Goal: Information Seeking & Learning: Learn about a topic

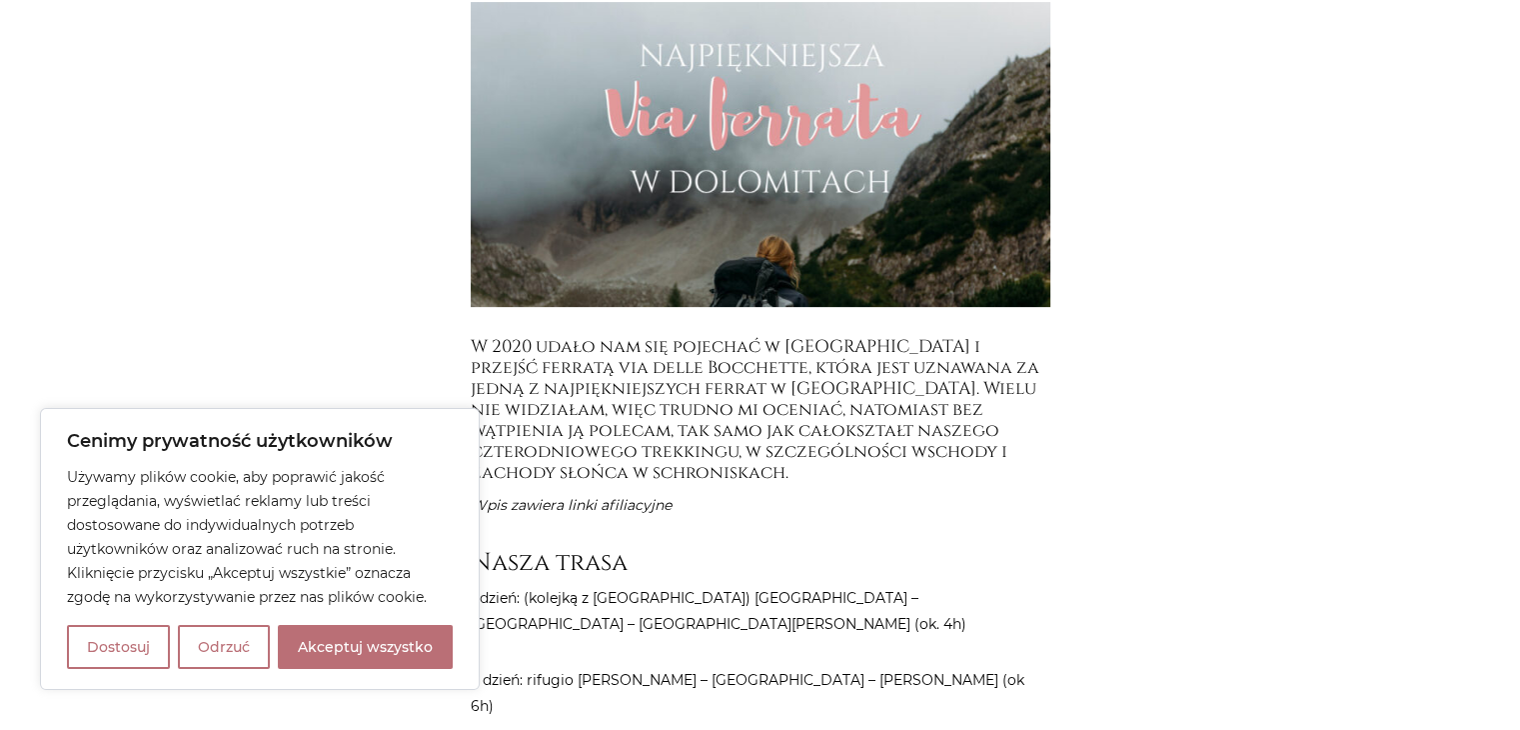
scroll to position [600, 0]
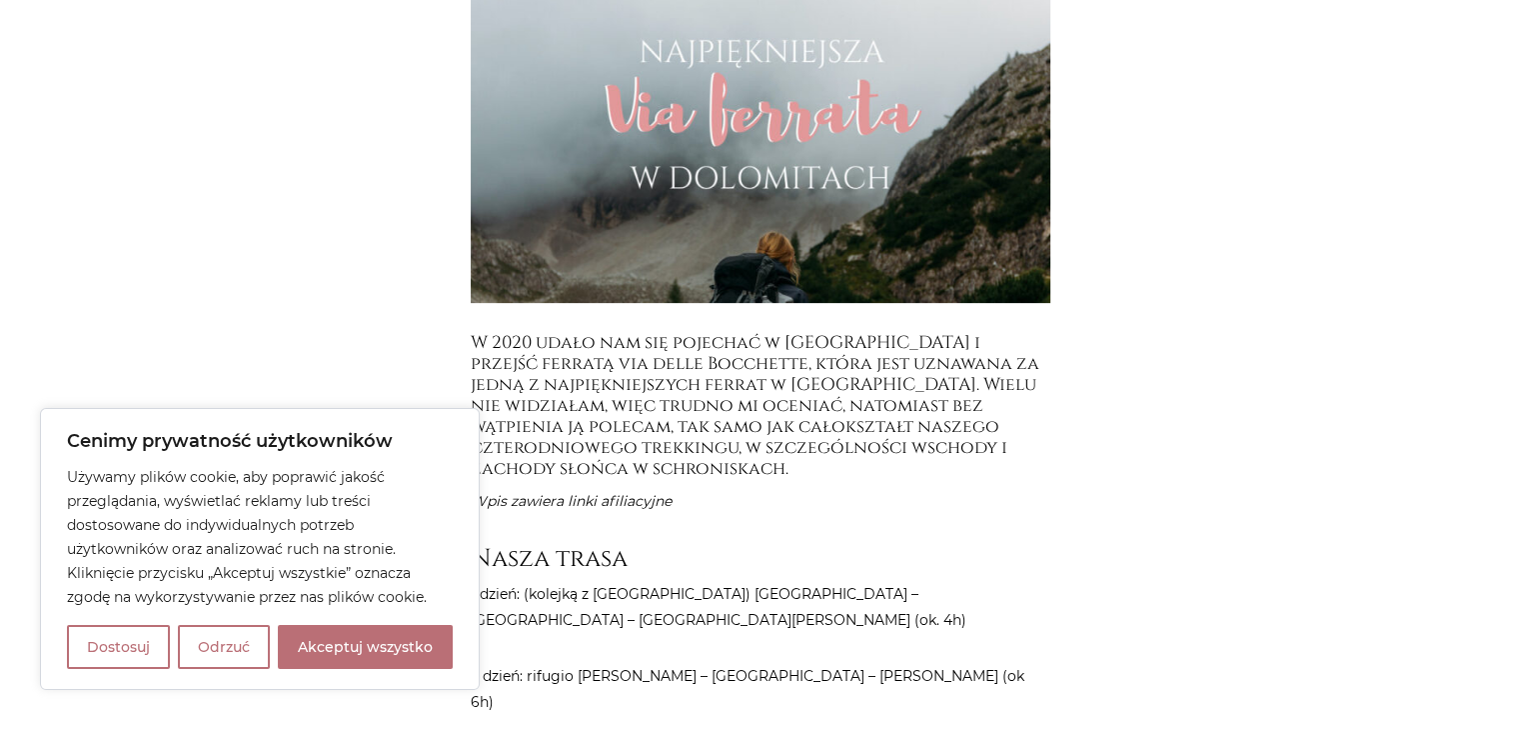
click at [372, 653] on button "Akceptuj wszystko" at bounding box center [365, 647] width 175 height 44
checkbox input "true"
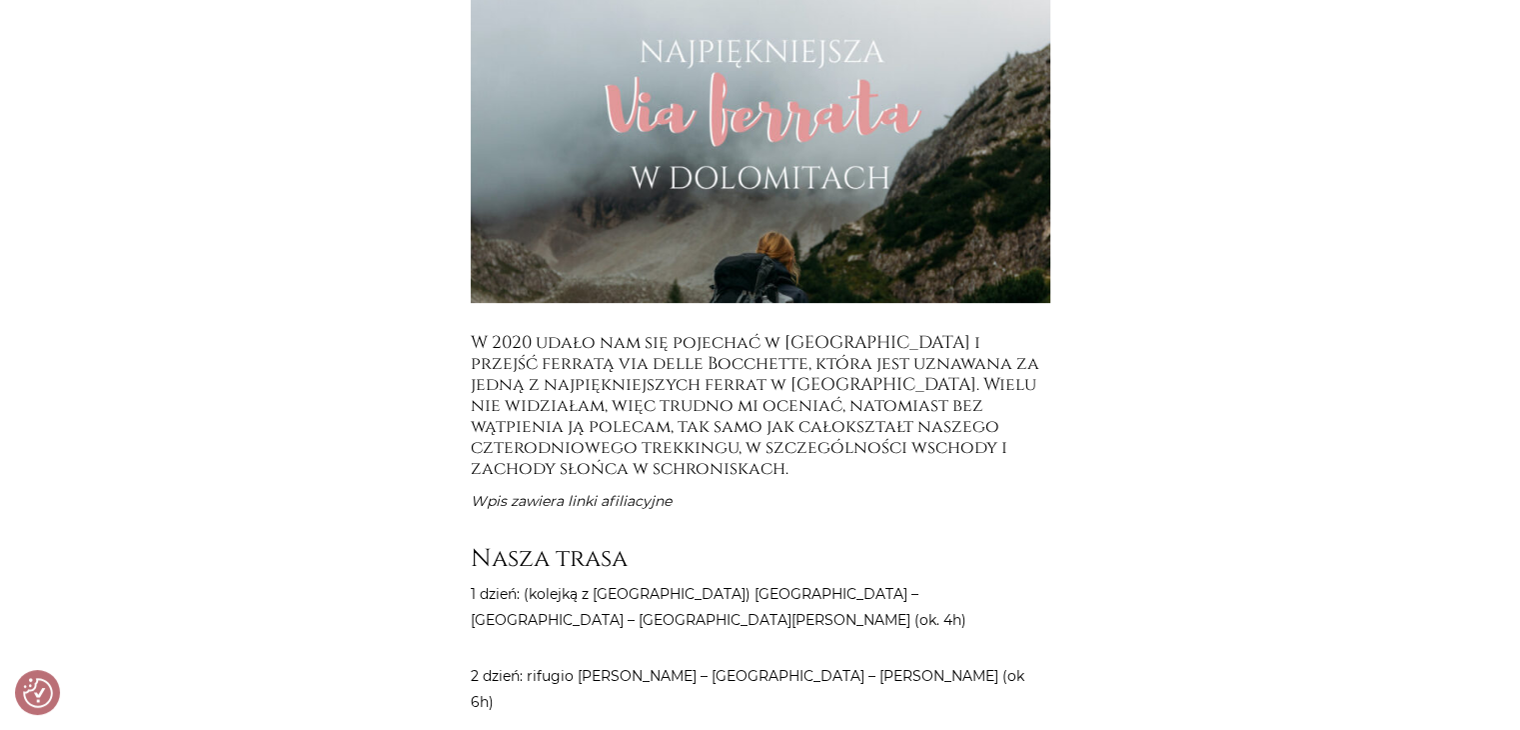
checkbox input "true"
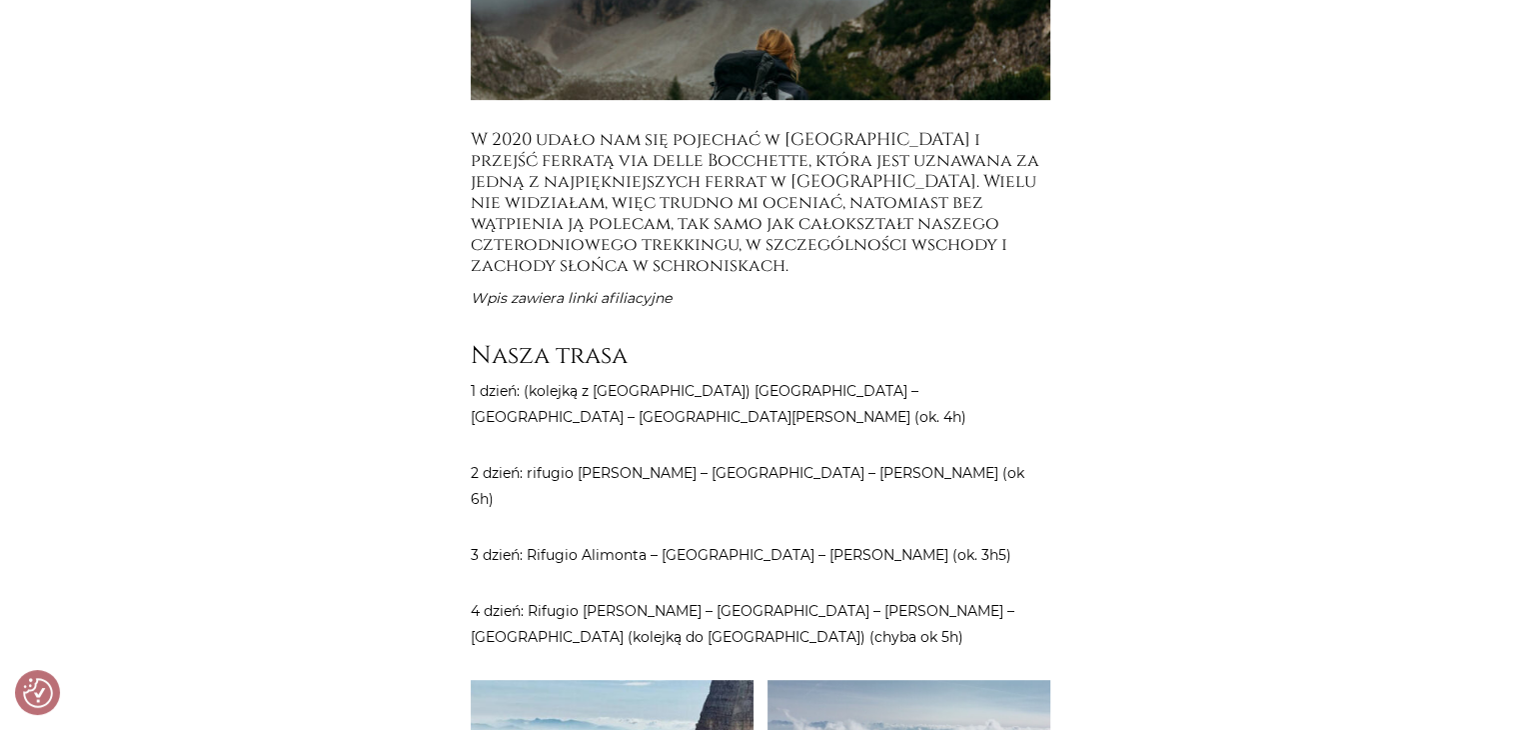
scroll to position [799, 0]
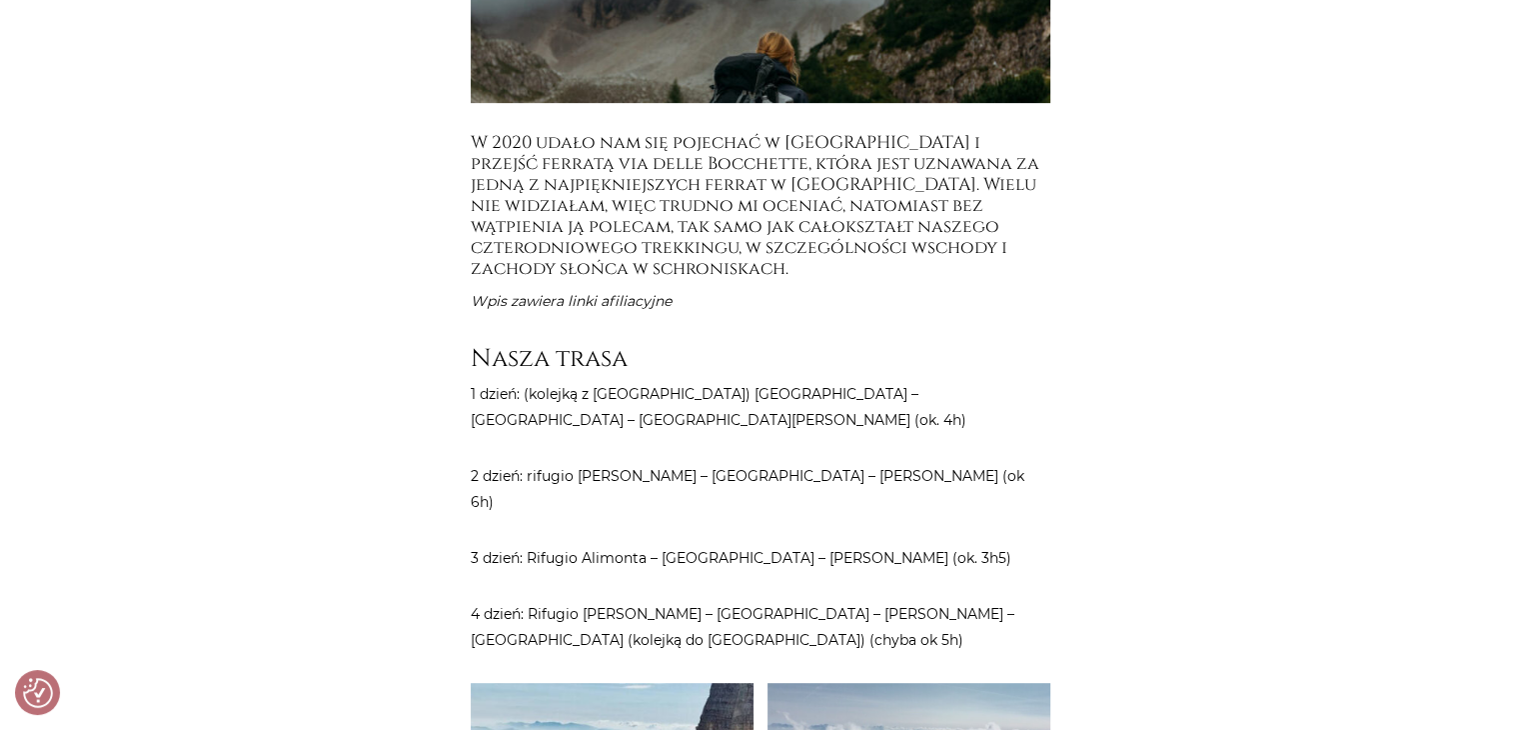
drag, startPoint x: 1001, startPoint y: 433, endPoint x: 457, endPoint y: 437, distance: 544.7
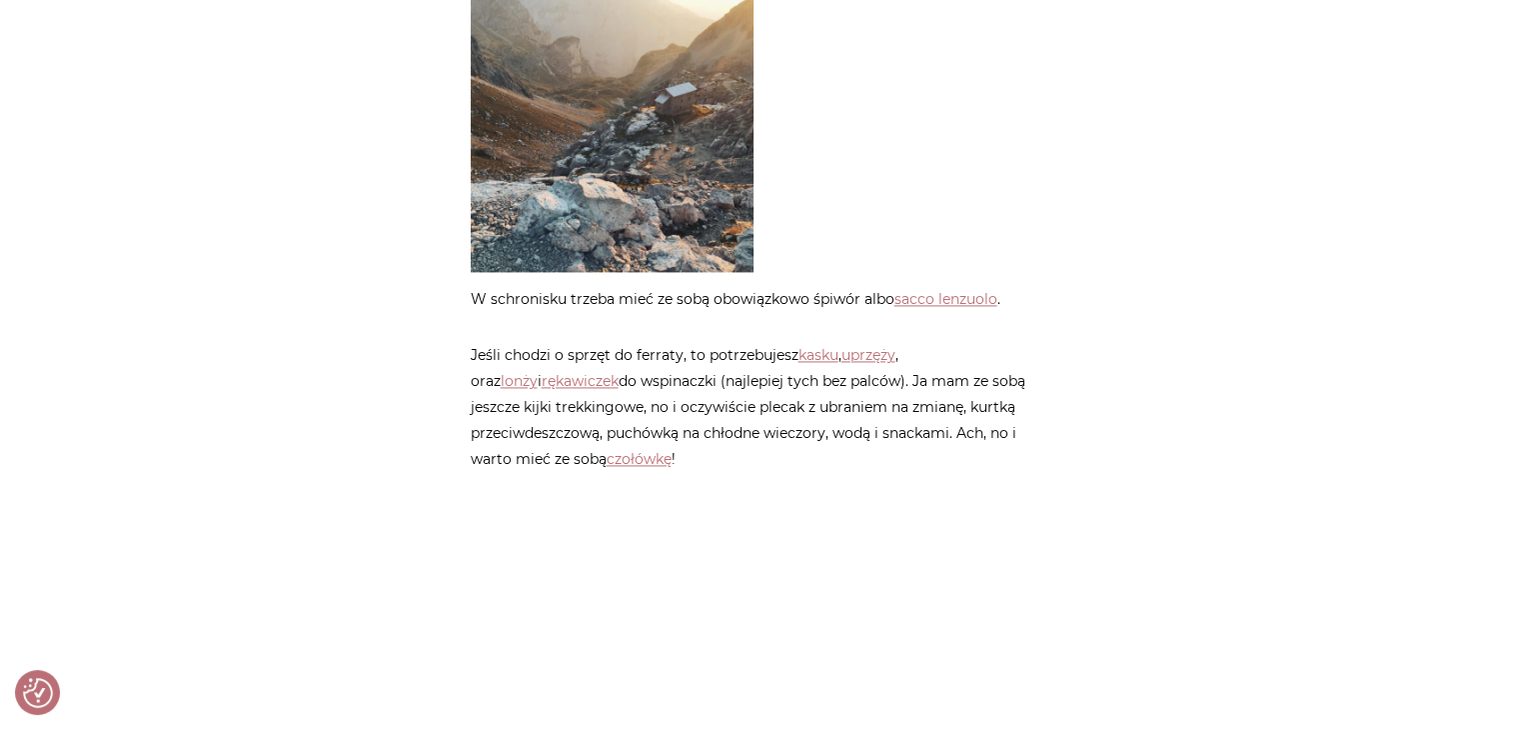
scroll to position [2898, 0]
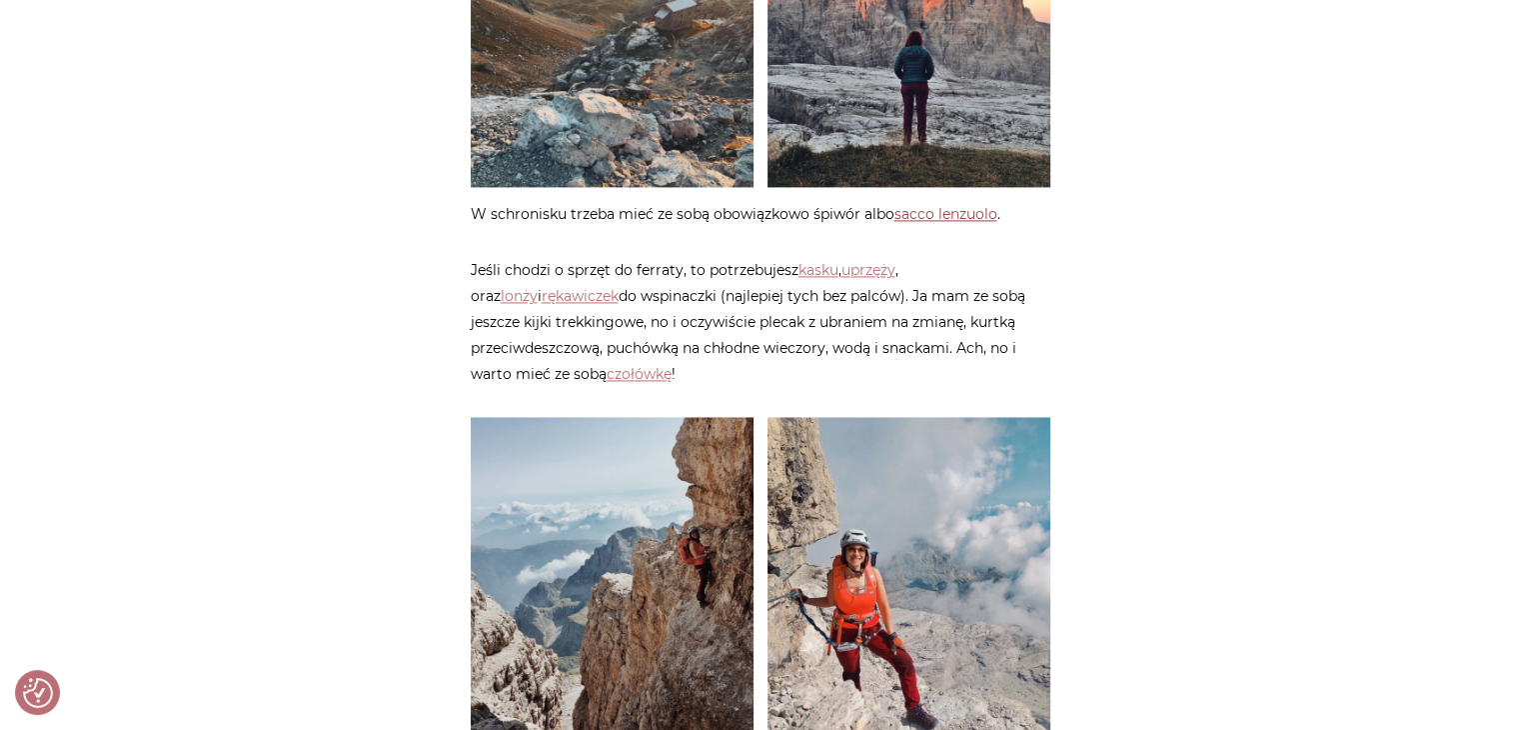
click at [953, 205] on link "sacco lenzuolo" at bounding box center [945, 214] width 103 height 18
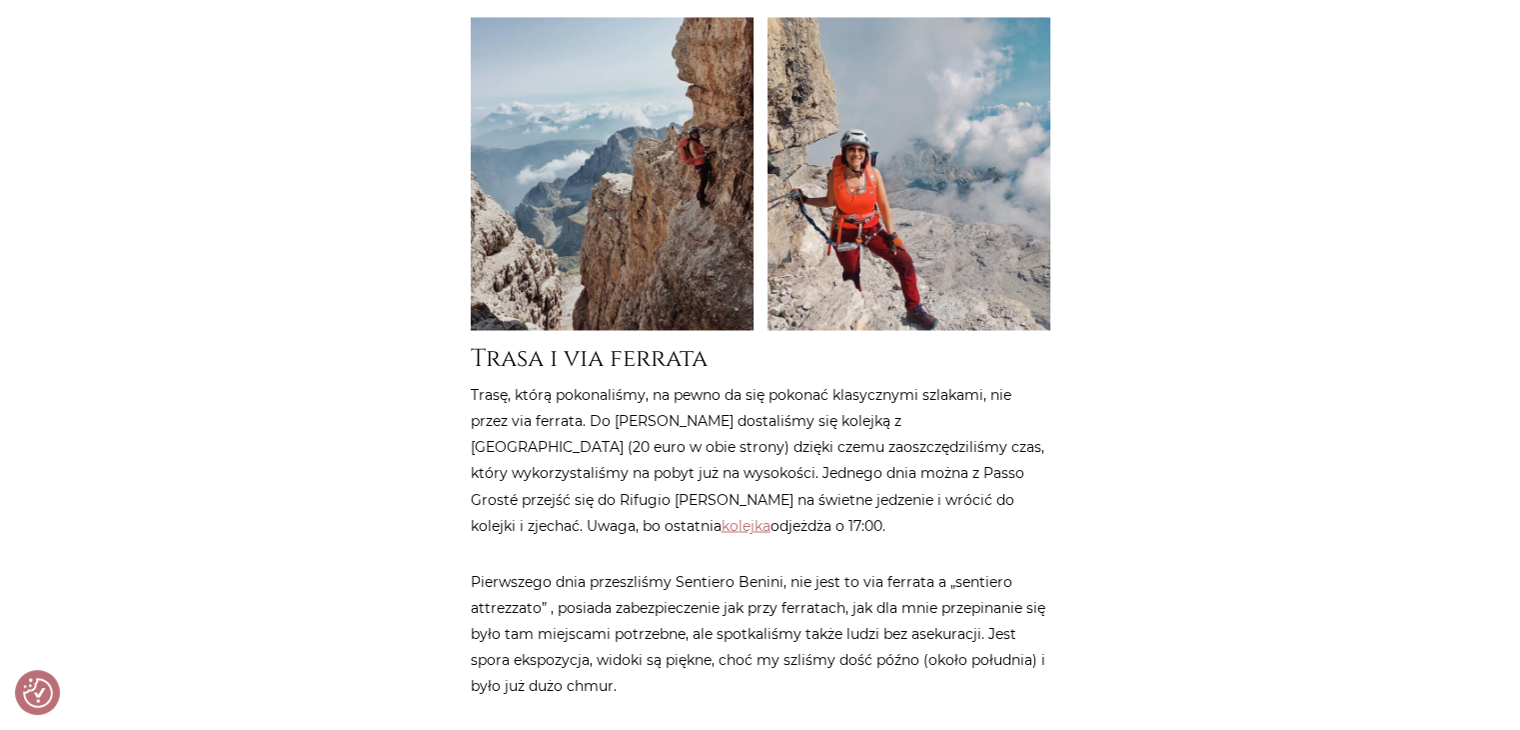
scroll to position [3198, 0]
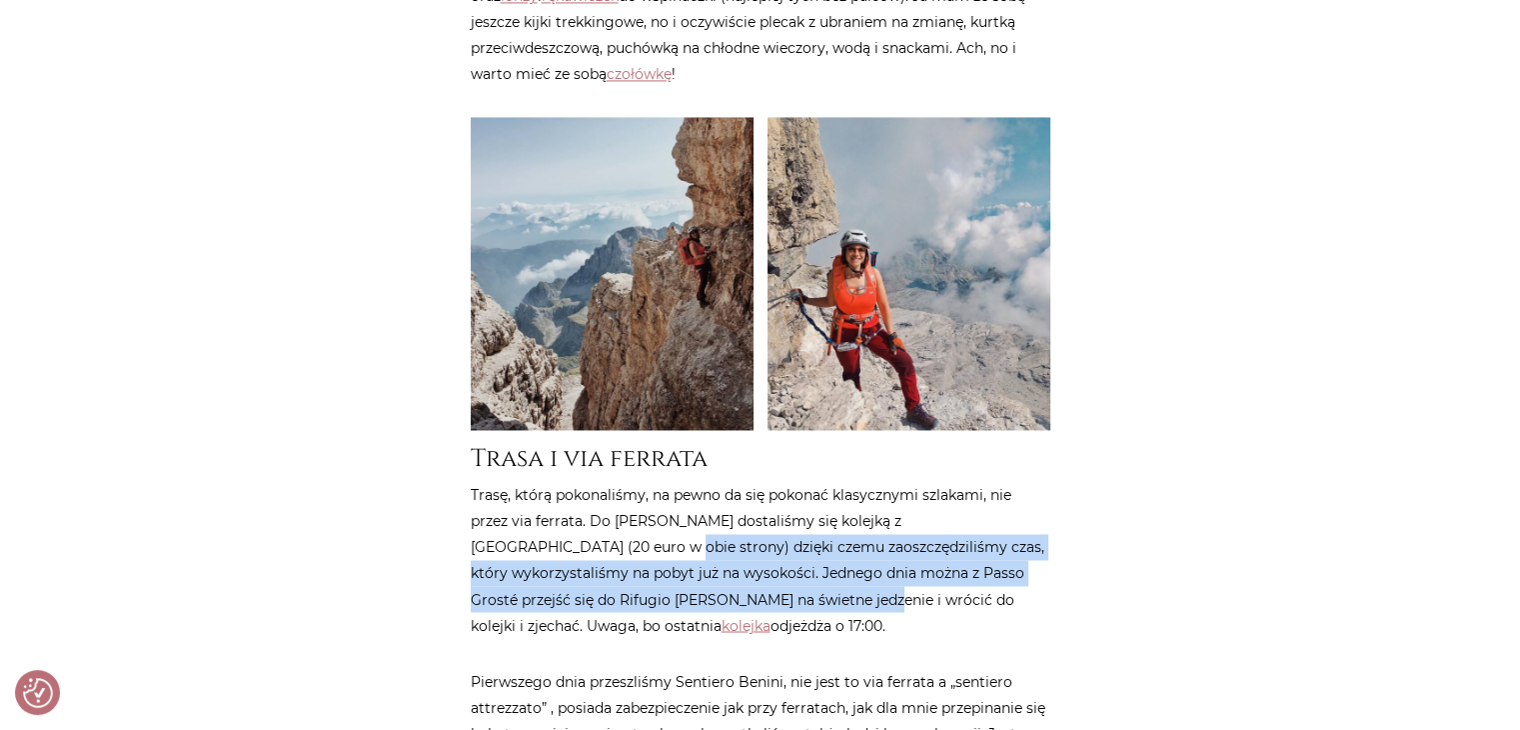
drag, startPoint x: 718, startPoint y: 515, endPoint x: 563, endPoint y: 446, distance: 169.6
click at [535, 482] on p "Trasę, którą pokonaliśmy, na pewno da się pokonać klasycznymi szlakami, nie prz…" at bounding box center [761, 560] width 580 height 156
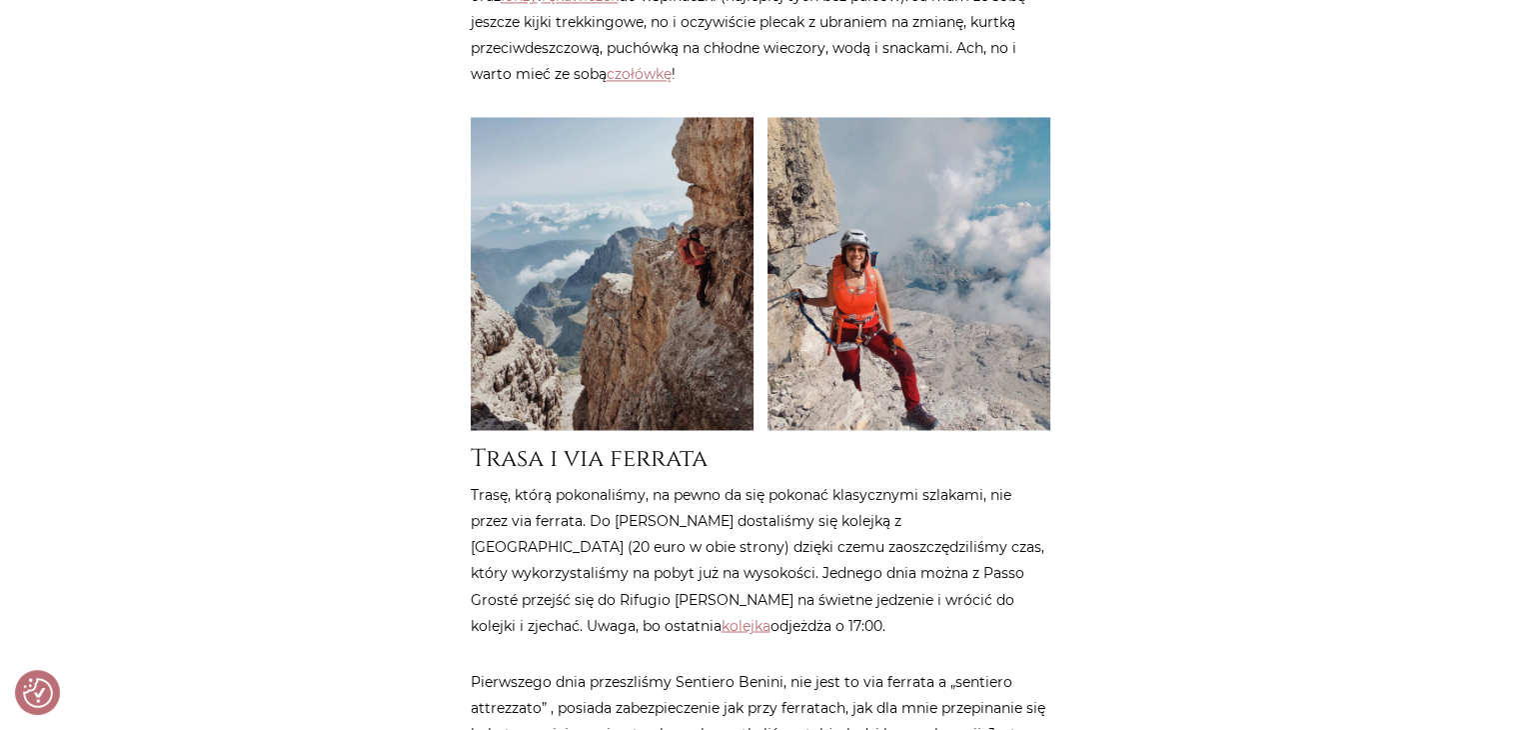
click at [914, 528] on p "Trasę, którą pokonaliśmy, na pewno da się pokonać klasycznymi szlakami, nie prz…" at bounding box center [761, 560] width 580 height 156
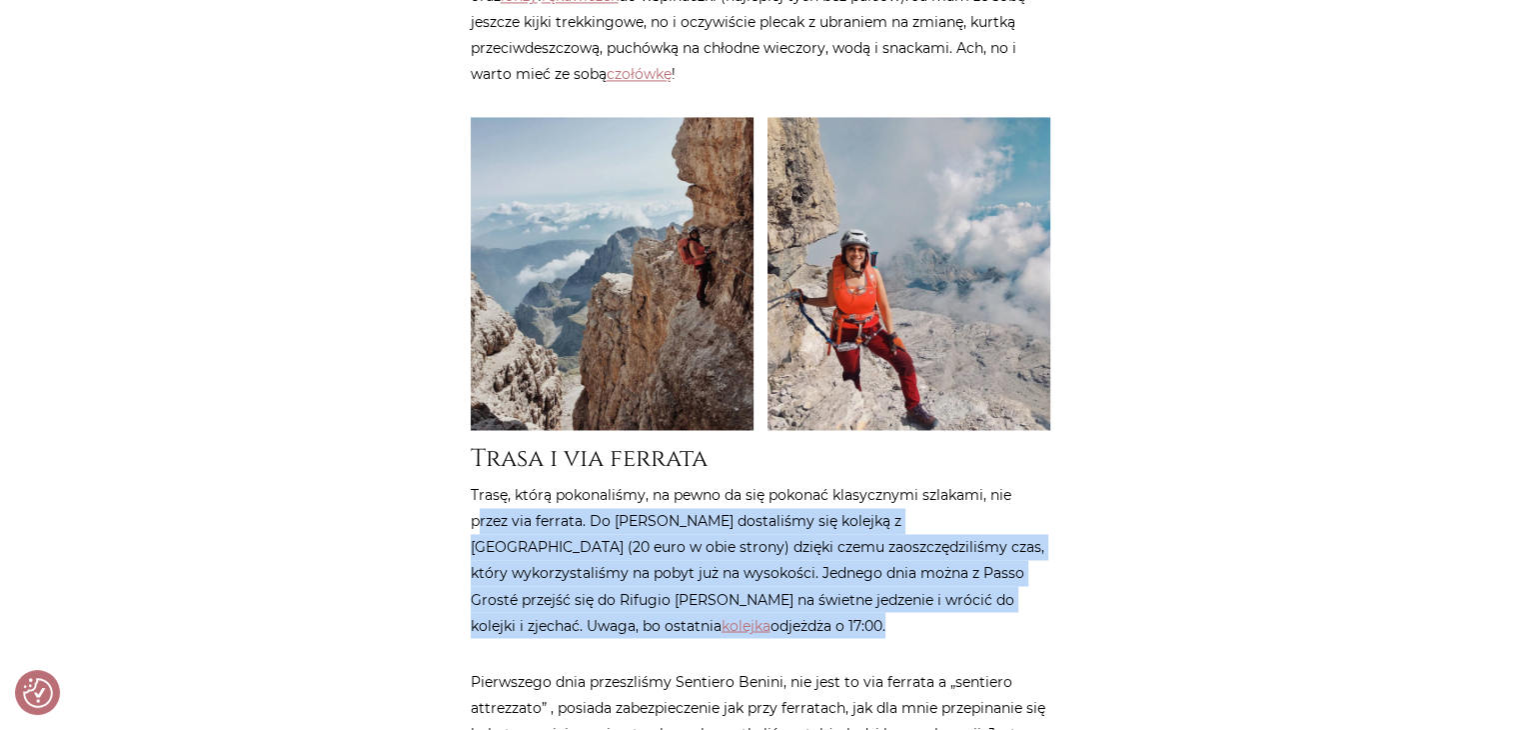
drag, startPoint x: 808, startPoint y: 532, endPoint x: 480, endPoint y: 433, distance: 343.4
click at [480, 482] on p "Trasę, którą pokonaliśmy, na pewno da się pokonać klasycznymi szlakami, nie prz…" at bounding box center [761, 560] width 580 height 156
click at [915, 535] on p "Trasę, którą pokonaliśmy, na pewno da się pokonać klasycznymi szlakami, nie prz…" at bounding box center [761, 560] width 580 height 156
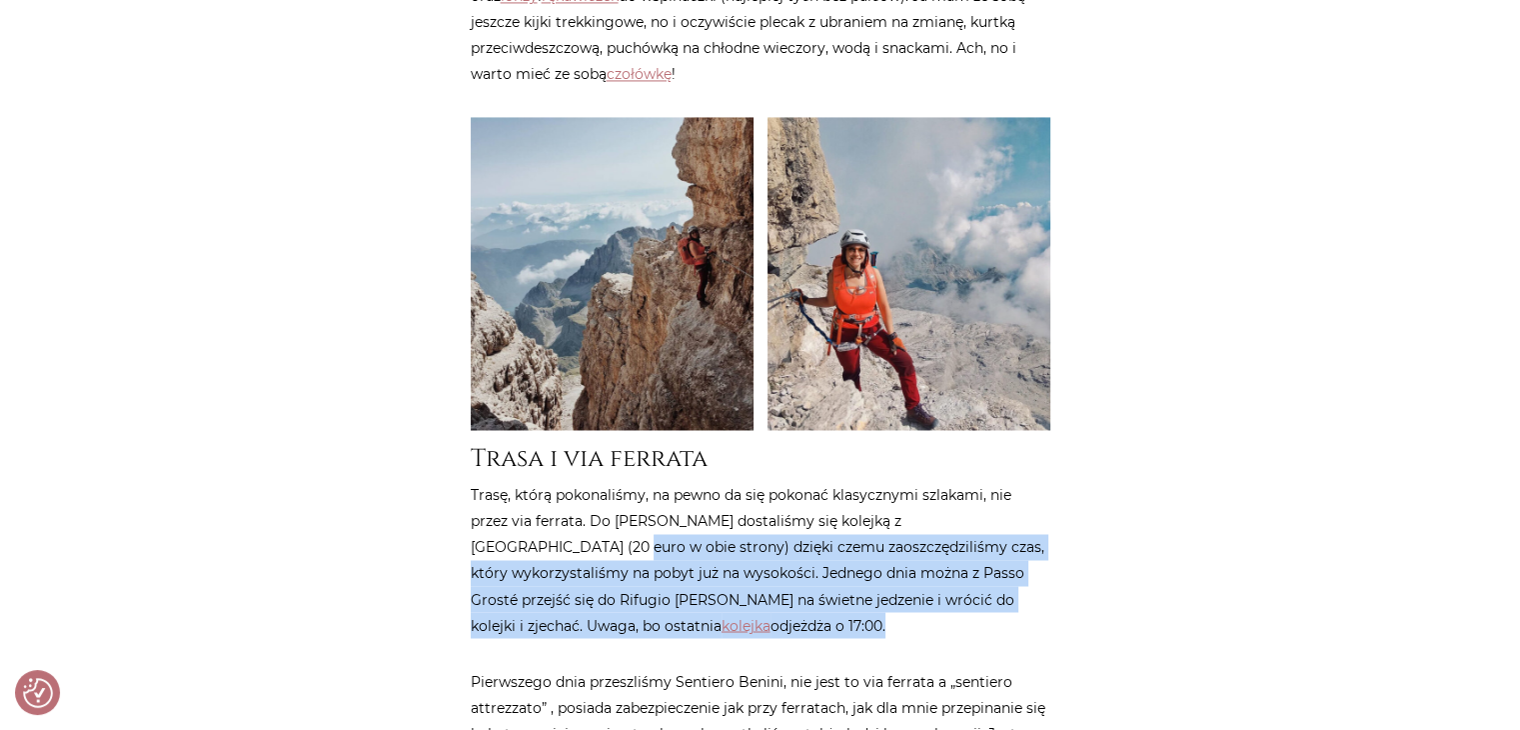
drag, startPoint x: 732, startPoint y: 522, endPoint x: 486, endPoint y: 449, distance: 256.4
click at [486, 482] on p "Trasę, którą pokonaliśmy, na pewno da się pokonać klasycznymi szlakami, nie prz…" at bounding box center [761, 560] width 580 height 156
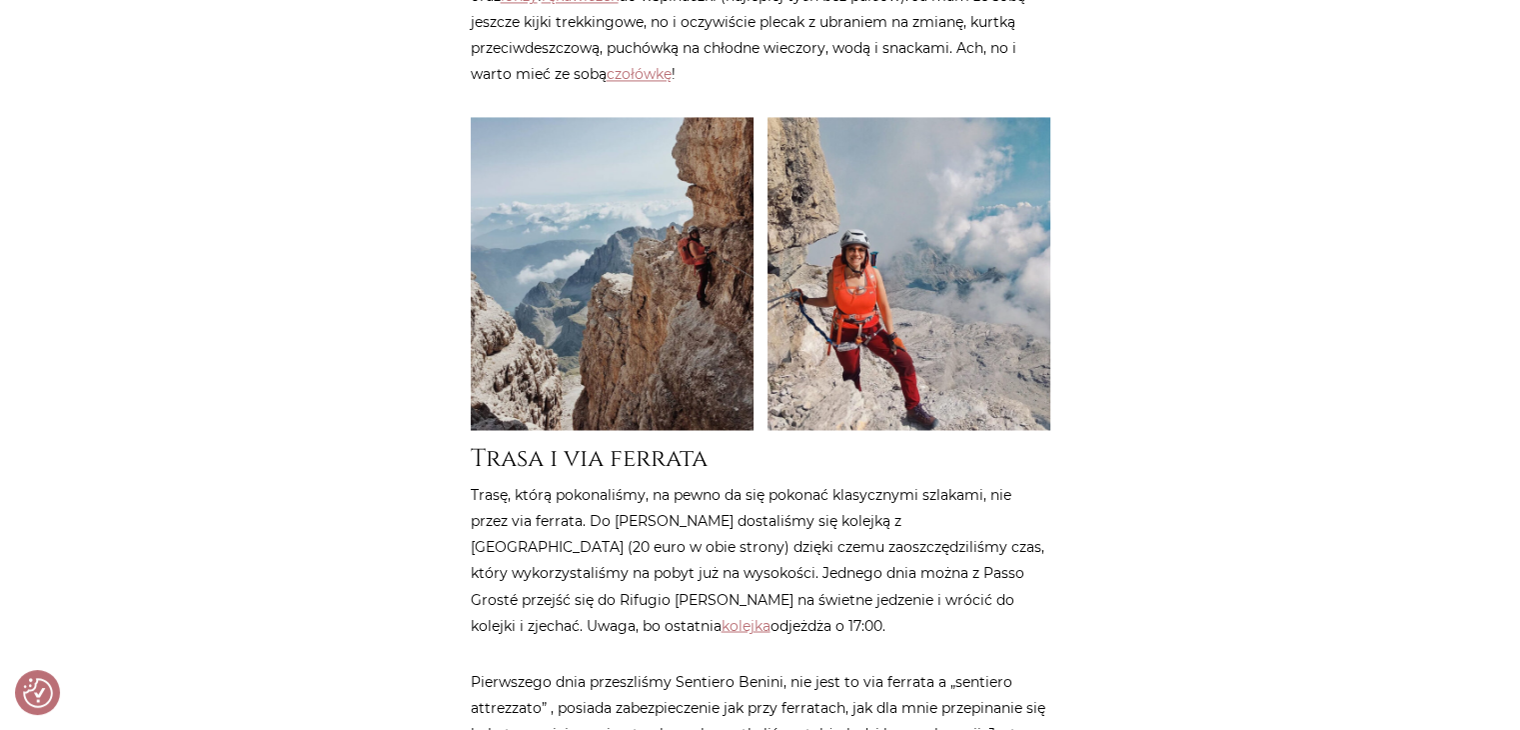
click at [843, 548] on article "Strona główna / Blog / Podróże do [GEOGRAPHIC_DATA] / Via delle Bocchette czyli…" at bounding box center [761, 472] width 580 height 6855
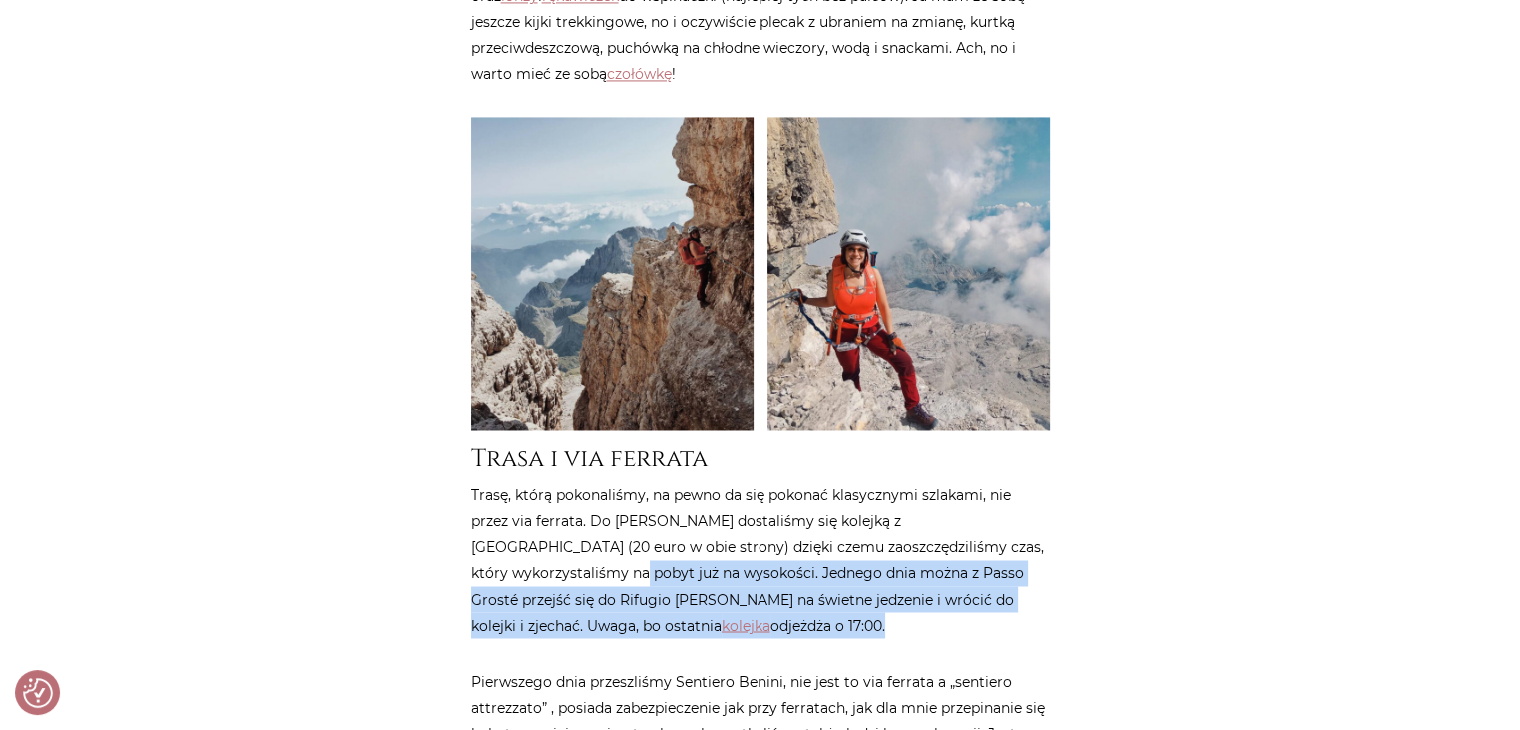
drag, startPoint x: 707, startPoint y: 521, endPoint x: 584, endPoint y: 528, distance: 123.1
click at [468, 477] on div "Strona główna / Blog / Podróże do [GEOGRAPHIC_DATA] / Via delle Bocchette czyli…" at bounding box center [761, 487] width 600 height 6885
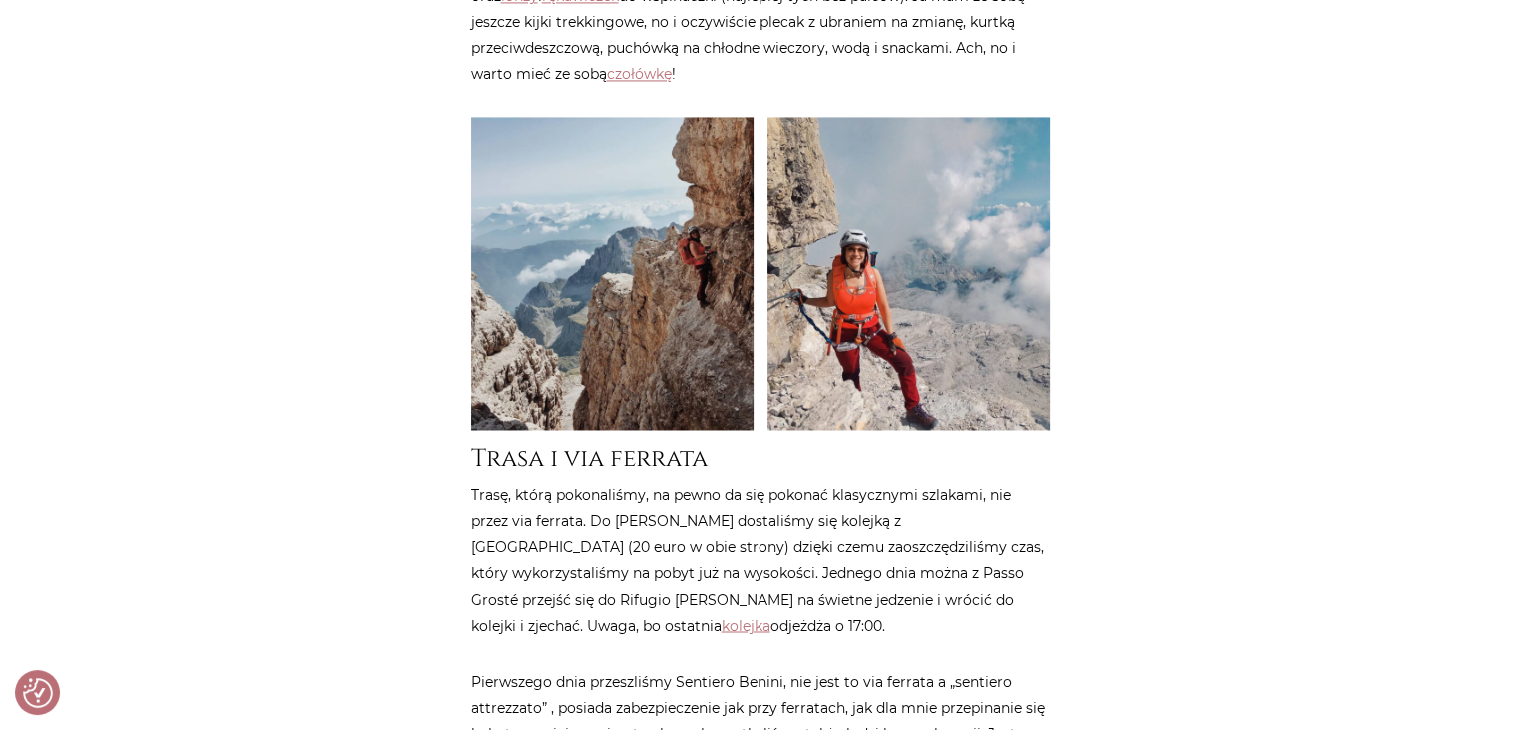
click at [800, 549] on article "Strona główna / Blog / Podróże do [GEOGRAPHIC_DATA] / Via delle Bocchette czyli…" at bounding box center [761, 472] width 580 height 6855
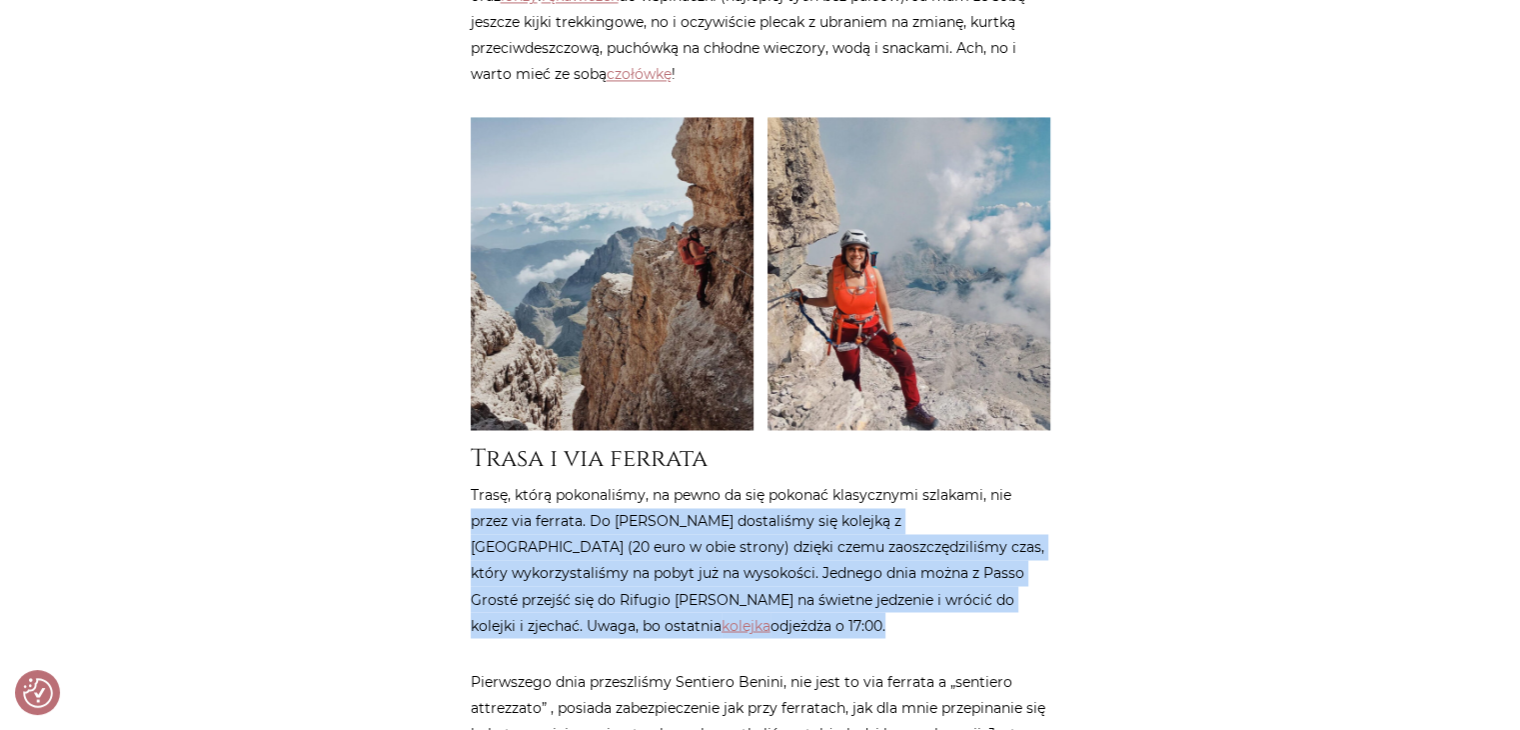
drag, startPoint x: 765, startPoint y: 521, endPoint x: 434, endPoint y: 430, distance: 343.1
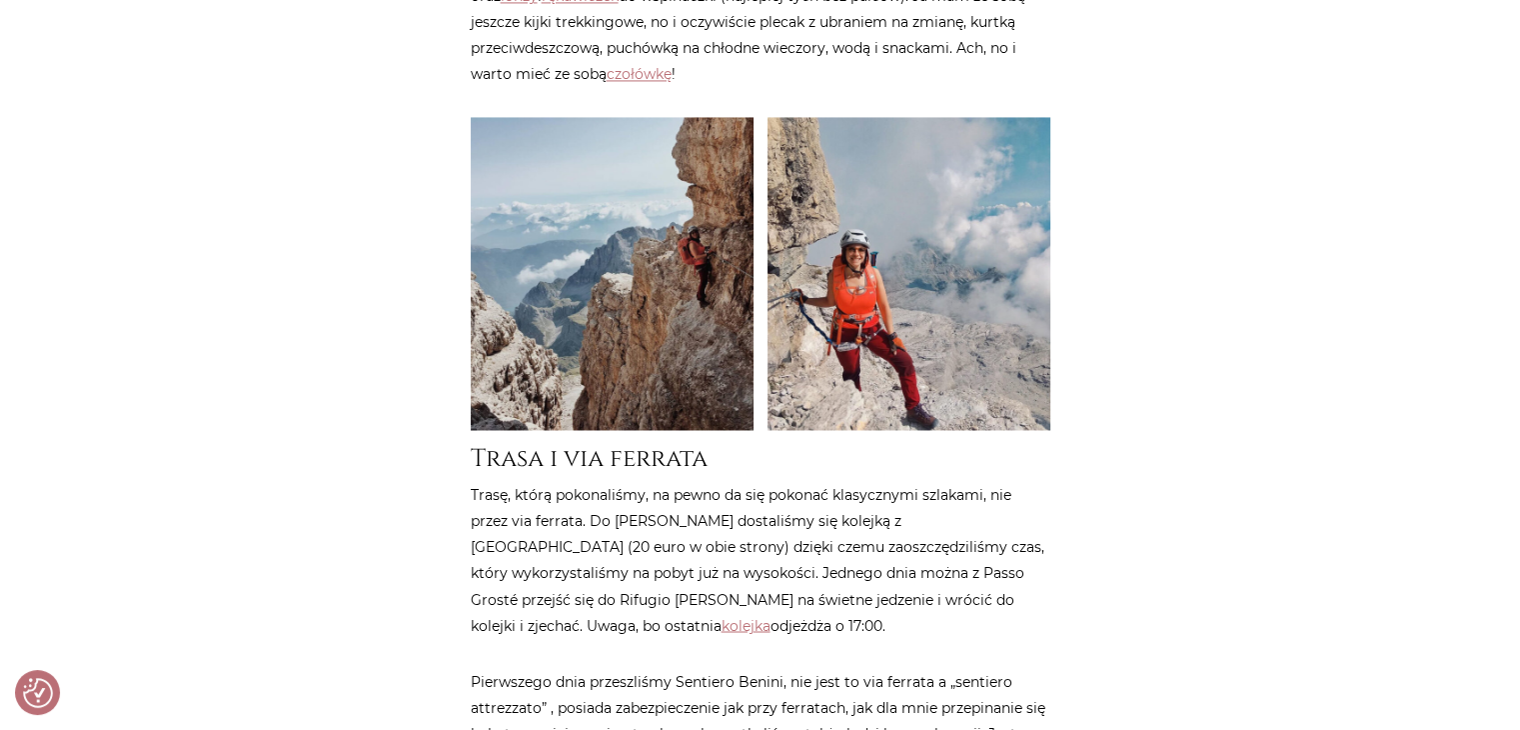
click at [784, 544] on article "Strona główna / Blog / Podróże do [GEOGRAPHIC_DATA] / Via delle Bocchette czyli…" at bounding box center [761, 472] width 580 height 6855
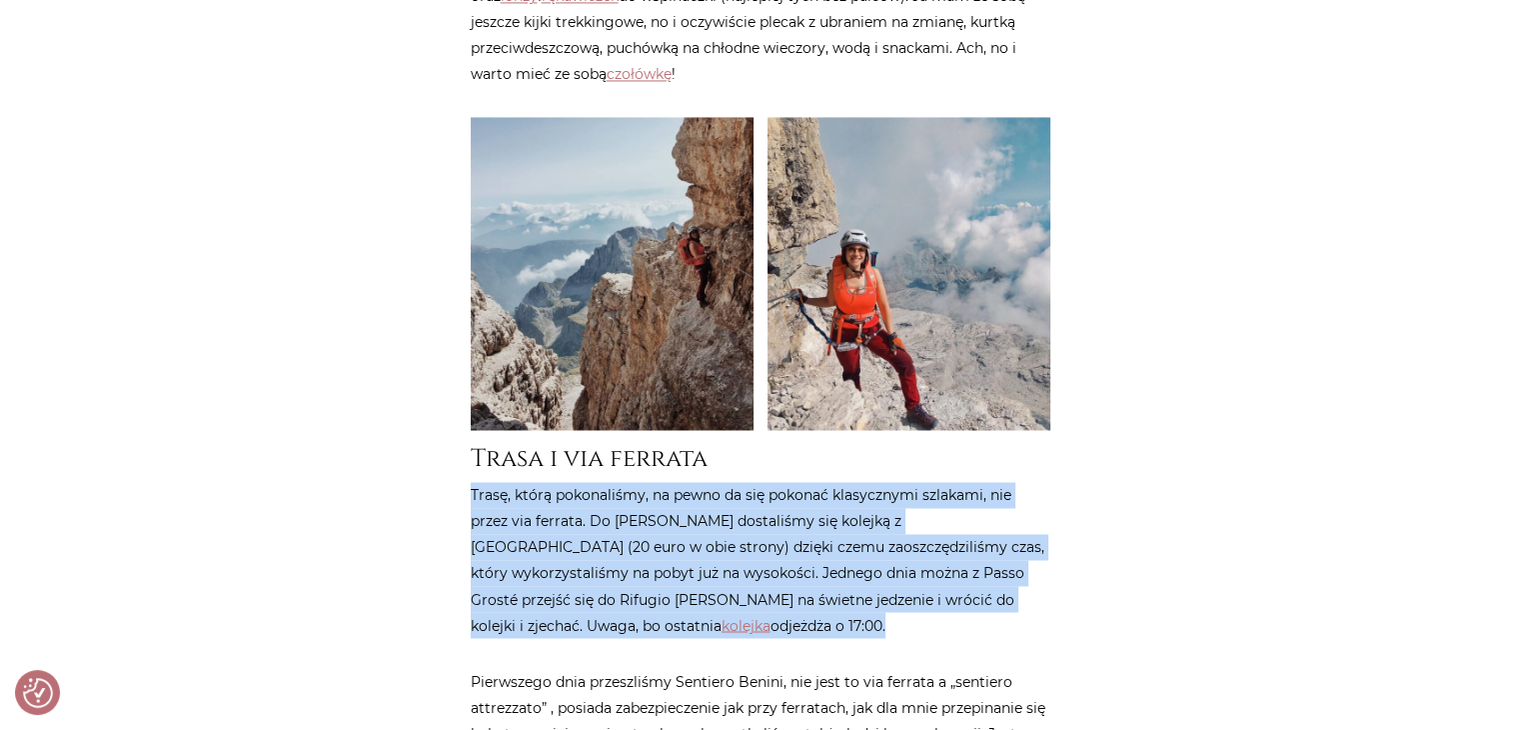
drag, startPoint x: 761, startPoint y: 533, endPoint x: 424, endPoint y: 411, distance: 358.2
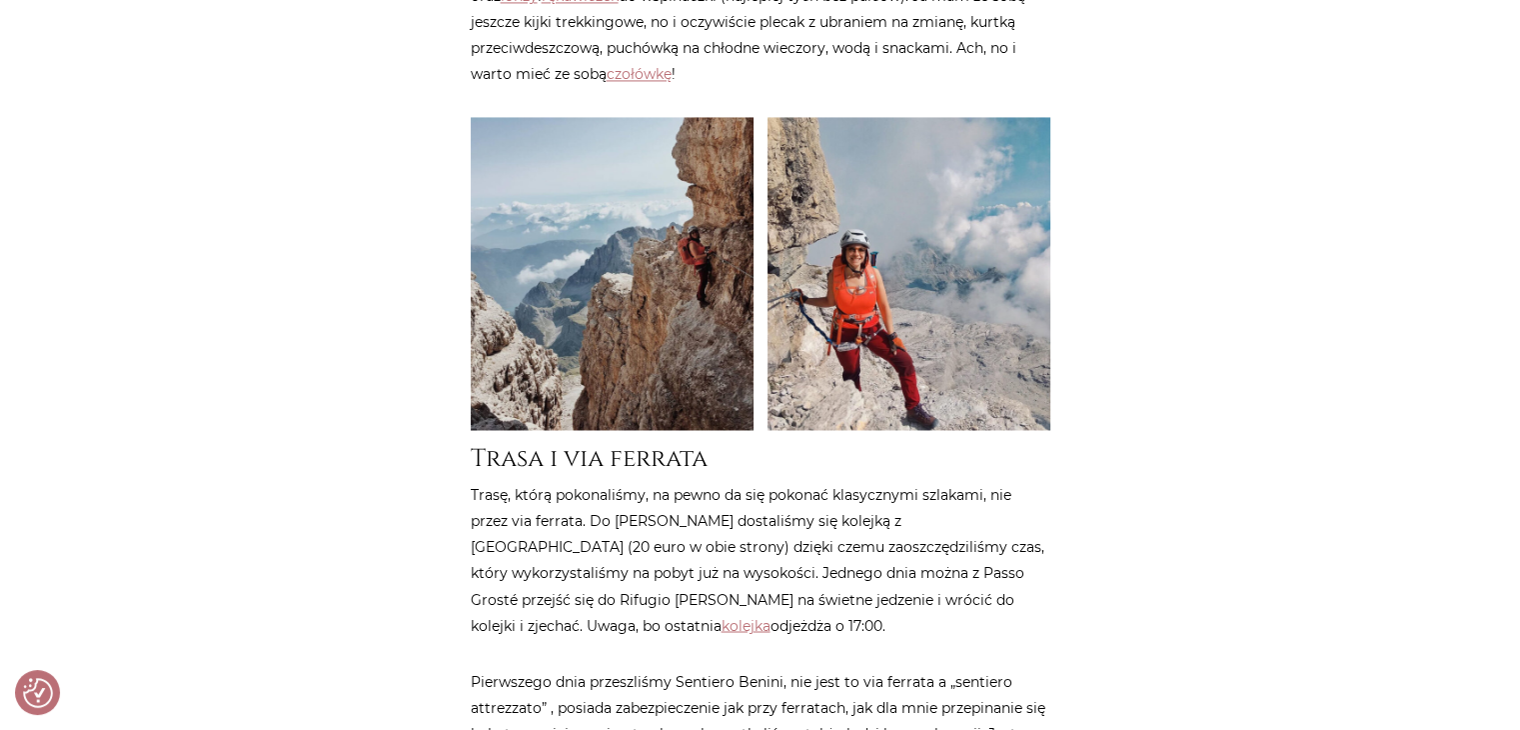
click at [791, 553] on article "Strona główna / Blog / Podróże do [GEOGRAPHIC_DATA] / Via delle Bocchette czyli…" at bounding box center [761, 472] width 580 height 6855
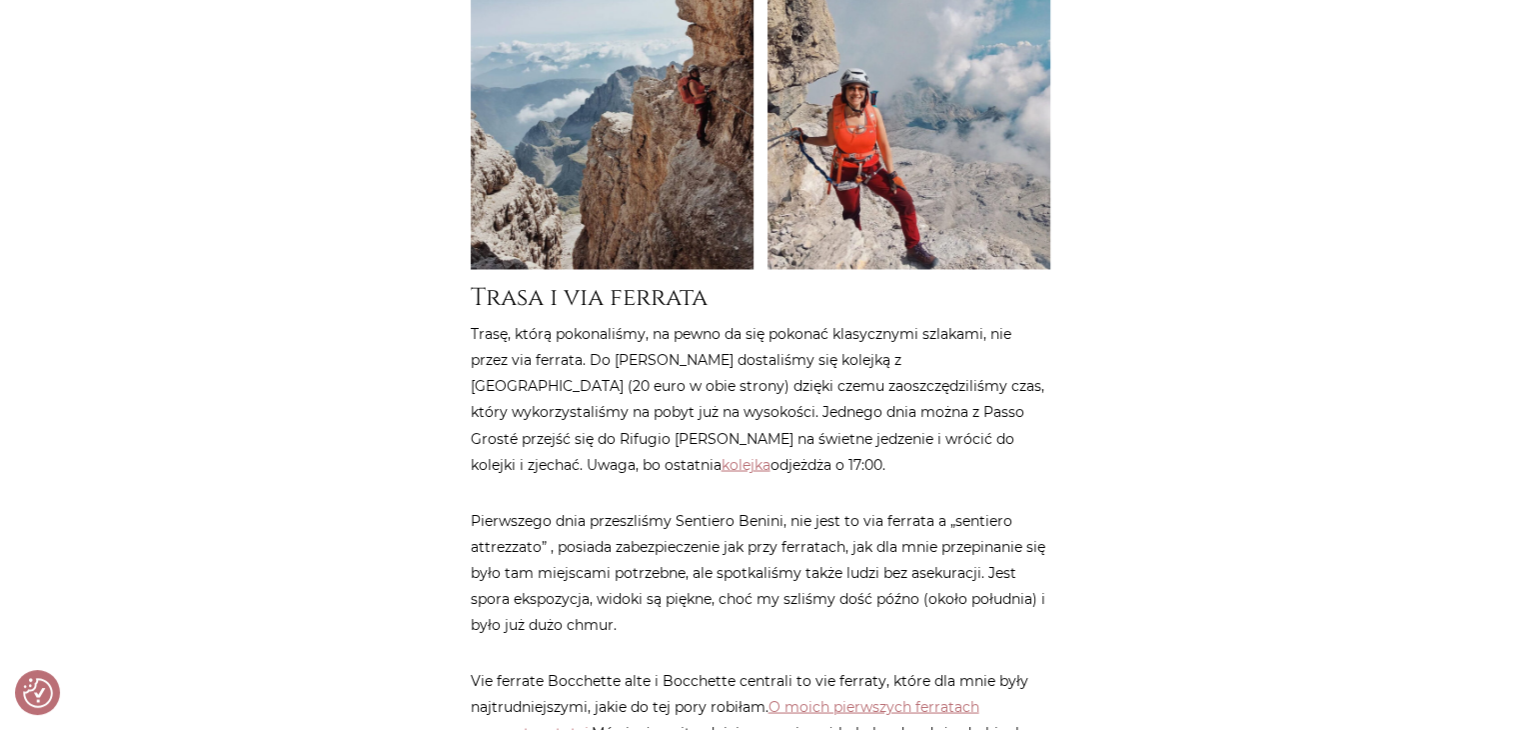
scroll to position [3398, 0]
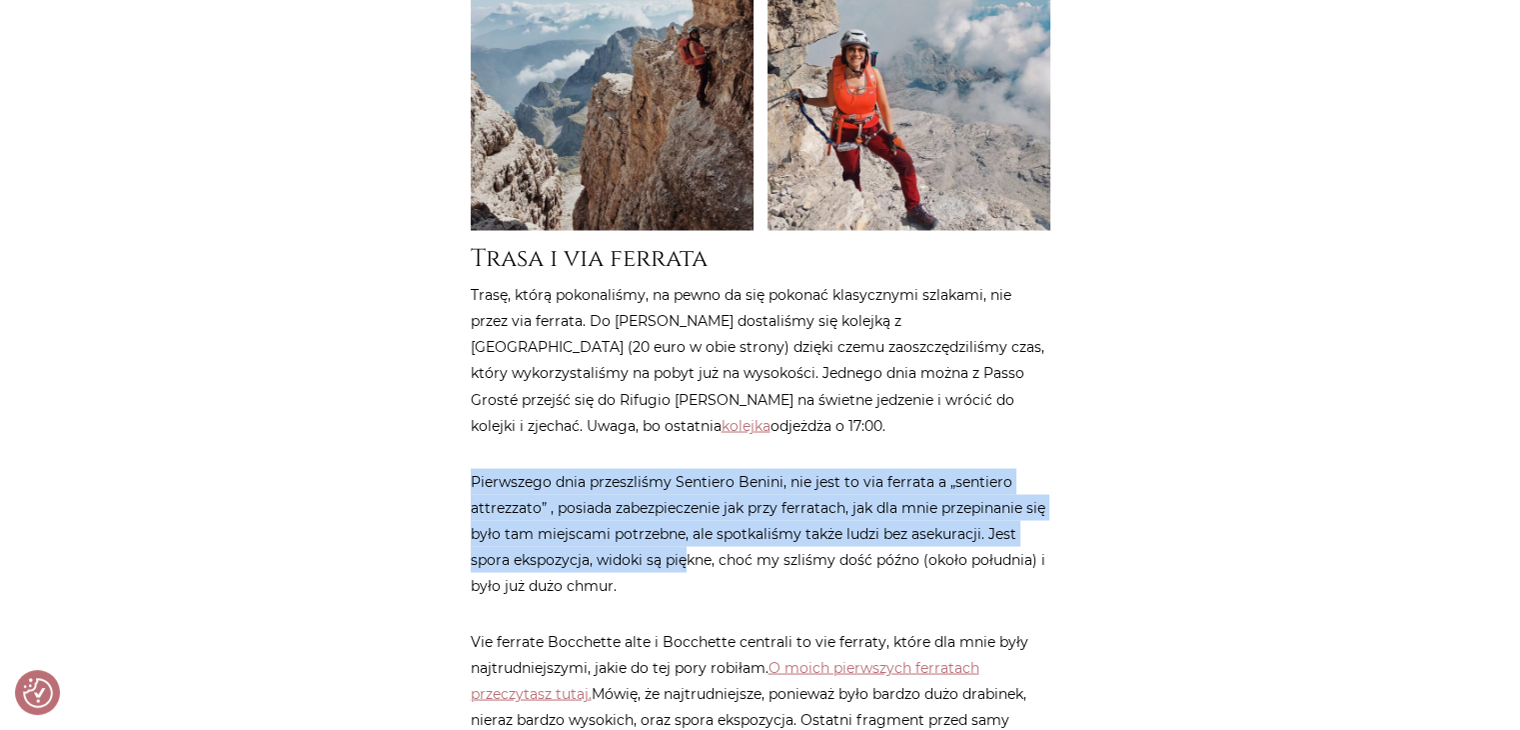
drag, startPoint x: 680, startPoint y: 473, endPoint x: 454, endPoint y: 389, distance: 241.0
click at [454, 389] on div "Strona główna / Blog / Podróże do [GEOGRAPHIC_DATA] / Via delle Bocchette czyli…" at bounding box center [760, 727] width 1199 height 7765
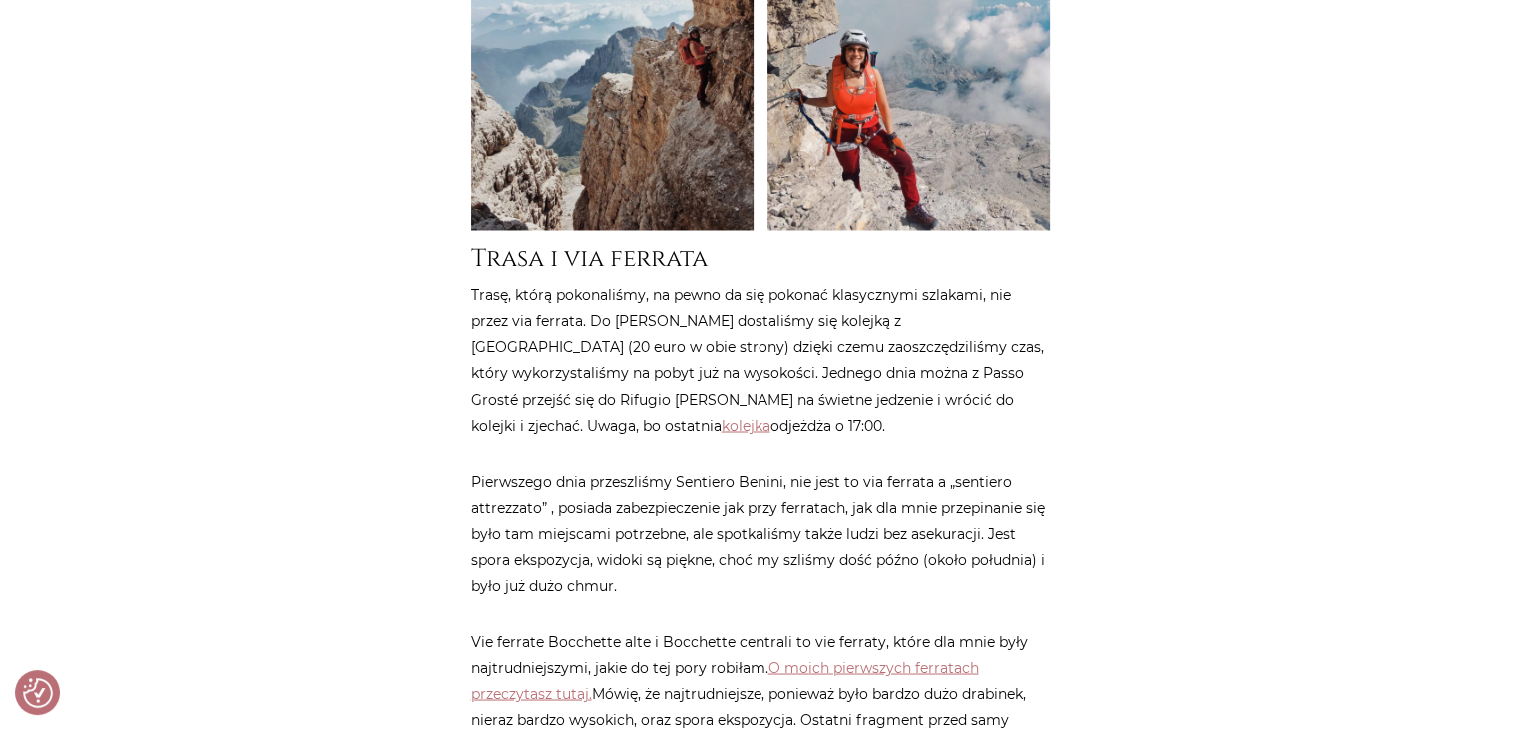
click at [740, 509] on article "Strona główna / Blog / Podróże do [GEOGRAPHIC_DATA] / Via delle Bocchette czyli…" at bounding box center [761, 272] width 580 height 6855
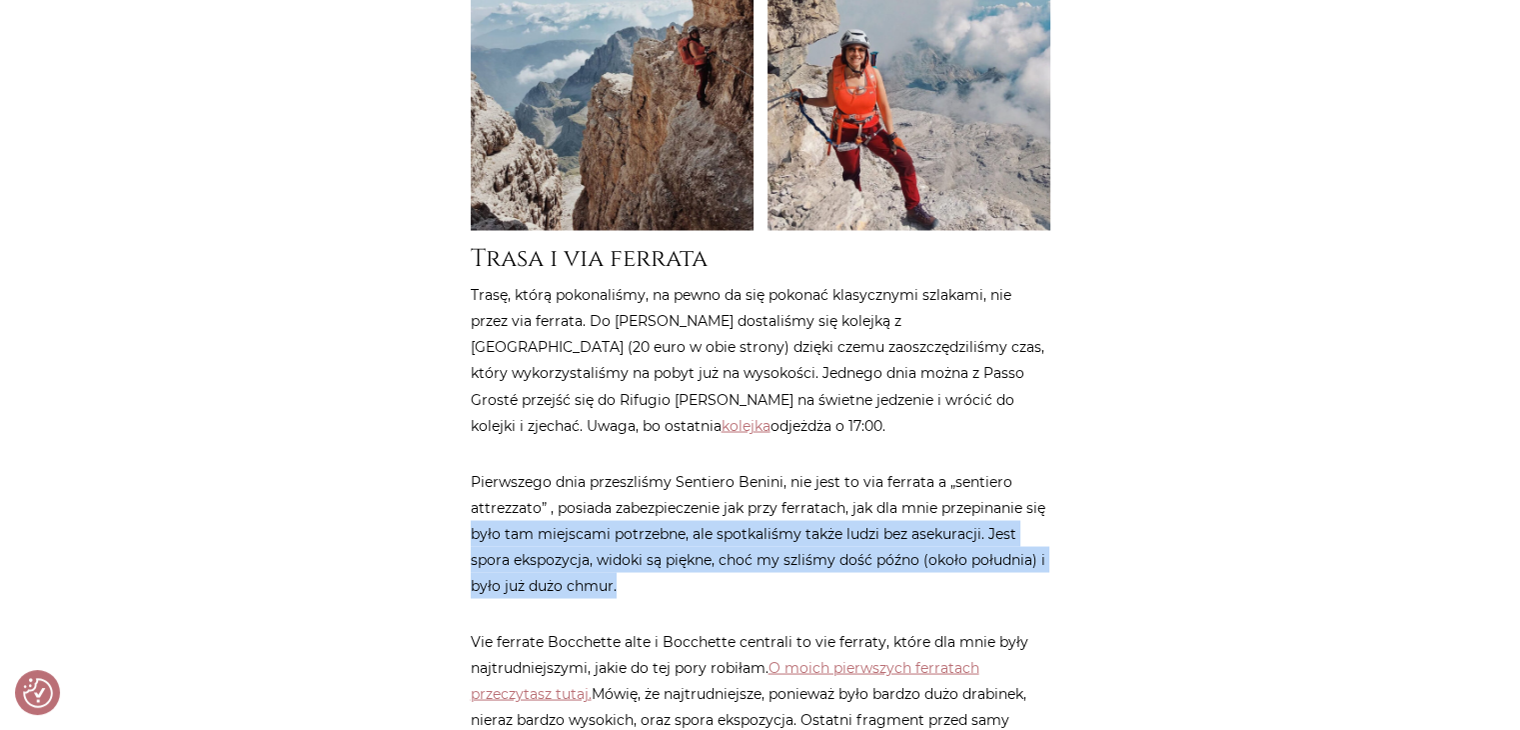
drag, startPoint x: 685, startPoint y: 483, endPoint x: 448, endPoint y: 436, distance: 241.5
click at [448, 436] on div "Strona główna / Blog / Podróże do [GEOGRAPHIC_DATA] / Via delle Bocchette czyli…" at bounding box center [760, 727] width 1199 height 7765
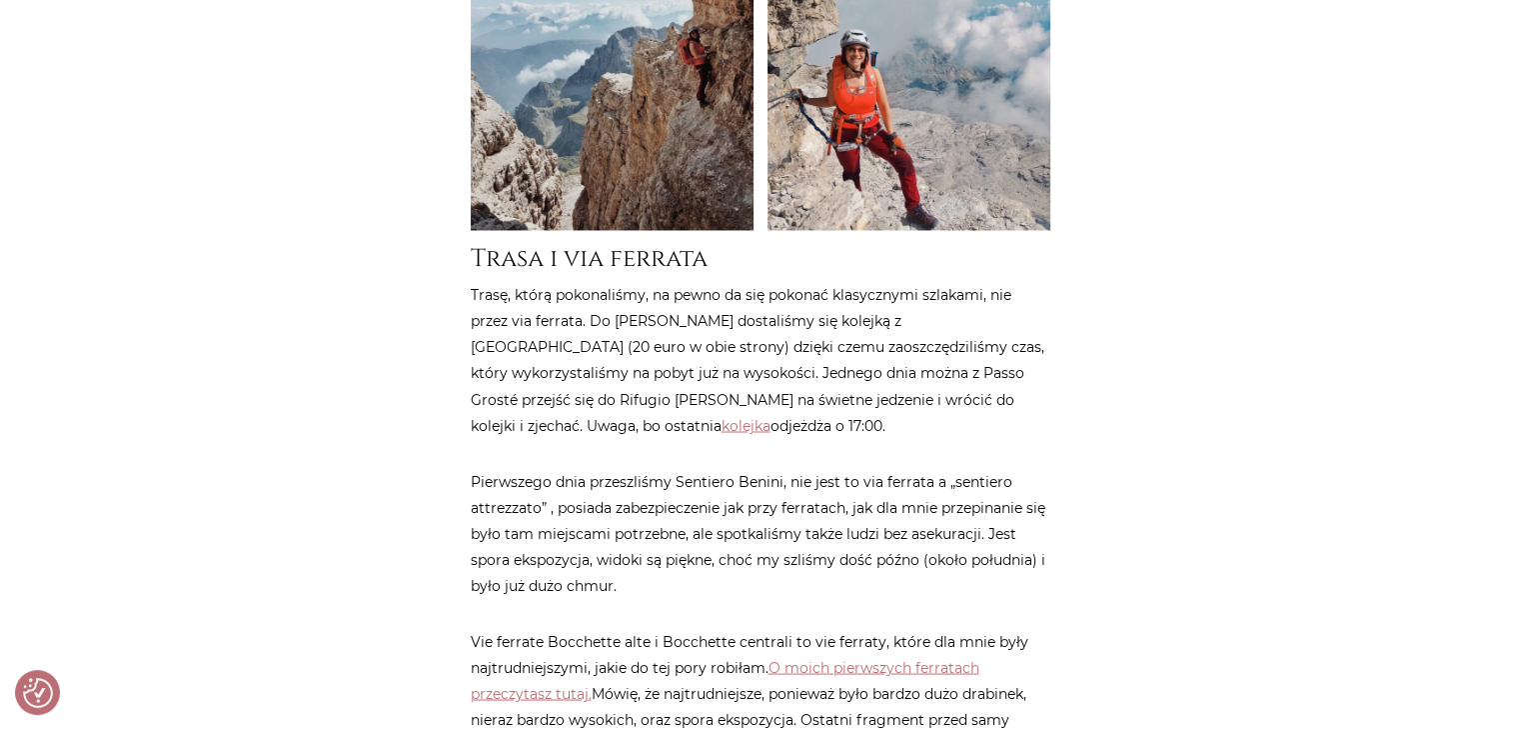
click at [760, 513] on article "Strona główna / Blog / Podróże do [GEOGRAPHIC_DATA] / Via delle Bocchette czyli…" at bounding box center [761, 272] width 580 height 6855
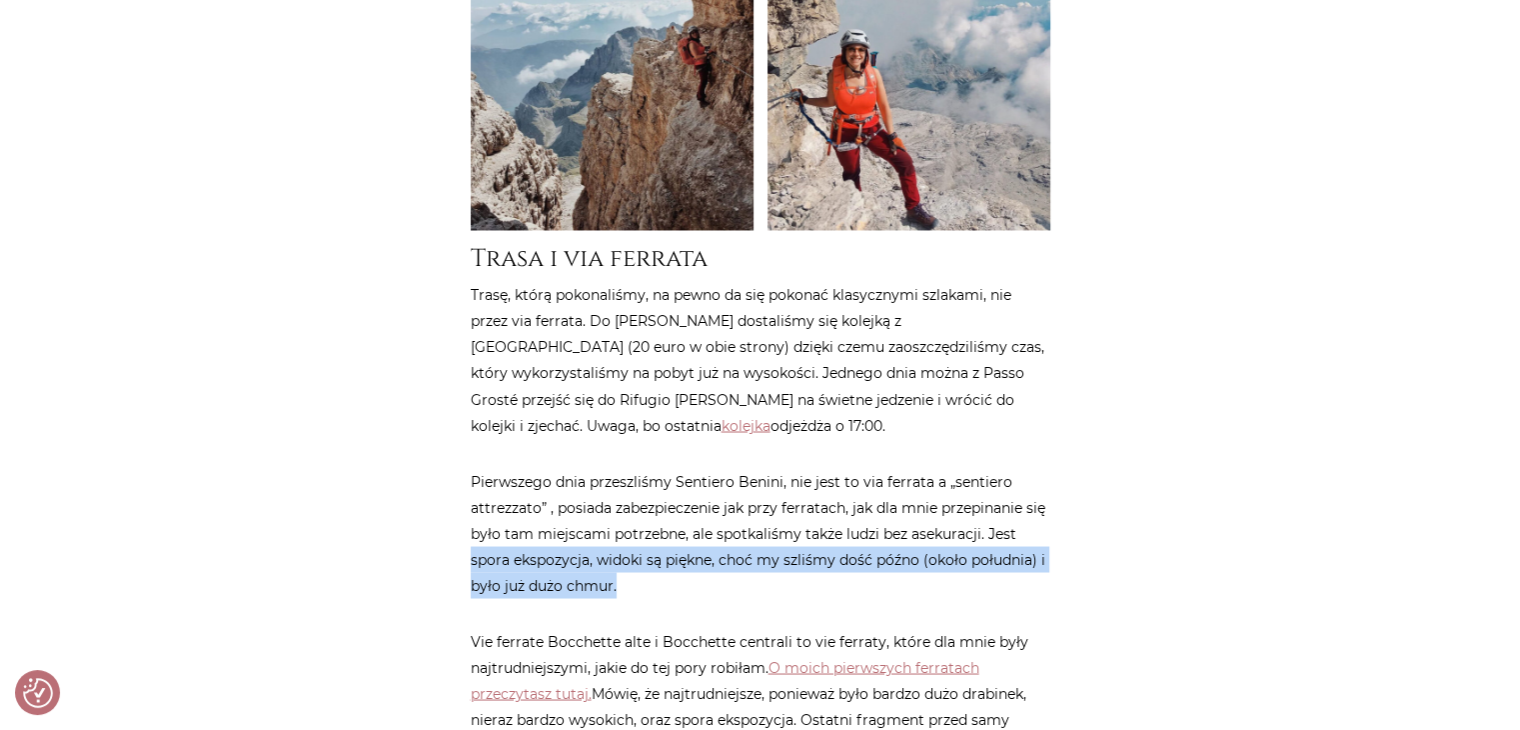
drag, startPoint x: 703, startPoint y: 495, endPoint x: 452, endPoint y: 465, distance: 252.6
click at [452, 465] on div "Strona główna / Blog / Podróże do [GEOGRAPHIC_DATA] / Via delle Bocchette czyli…" at bounding box center [760, 727] width 1199 height 7765
click at [753, 494] on p "Pierwszego dnia przeszliśmy Sentiero Benini, nie jest to via ferrata a „sentier…" at bounding box center [761, 533] width 580 height 130
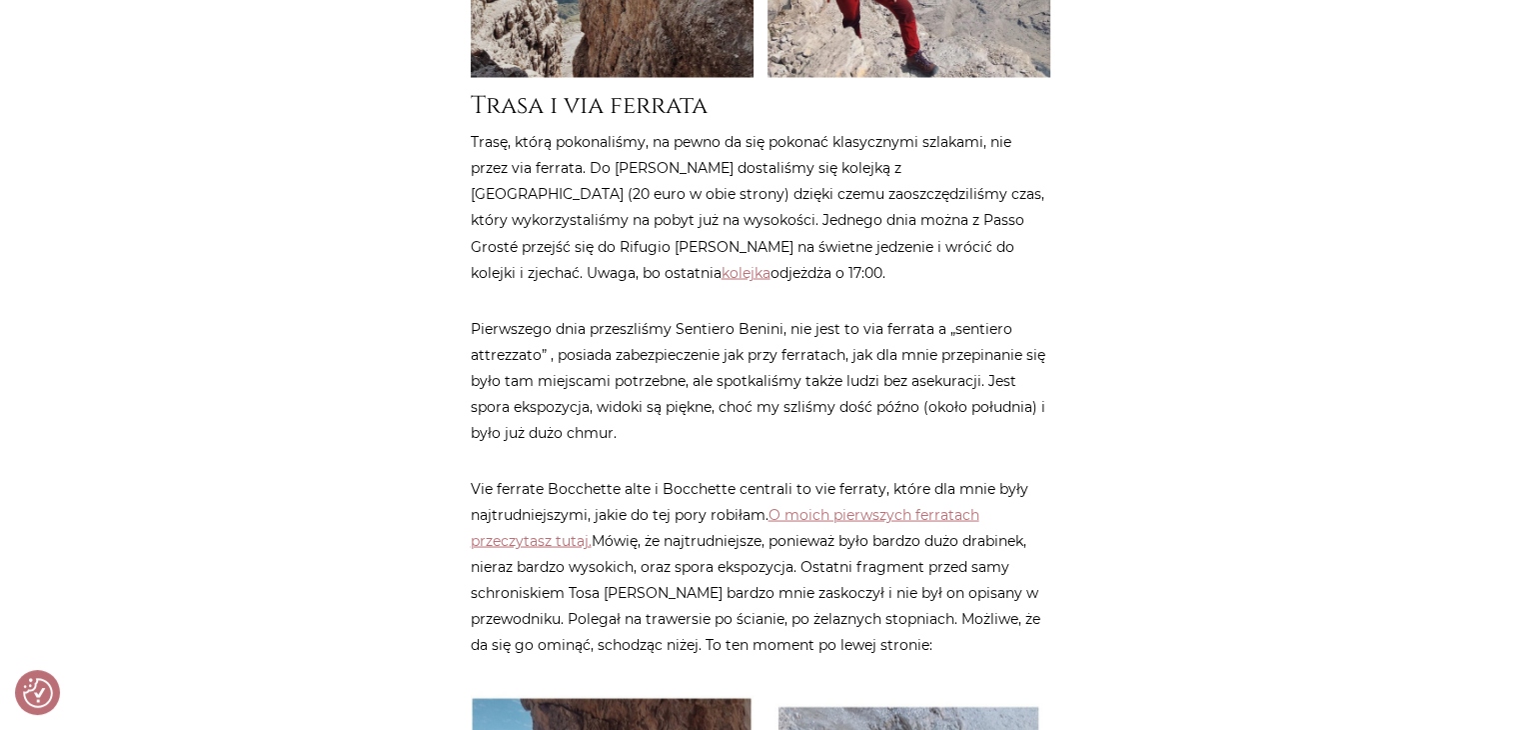
scroll to position [3598, 0]
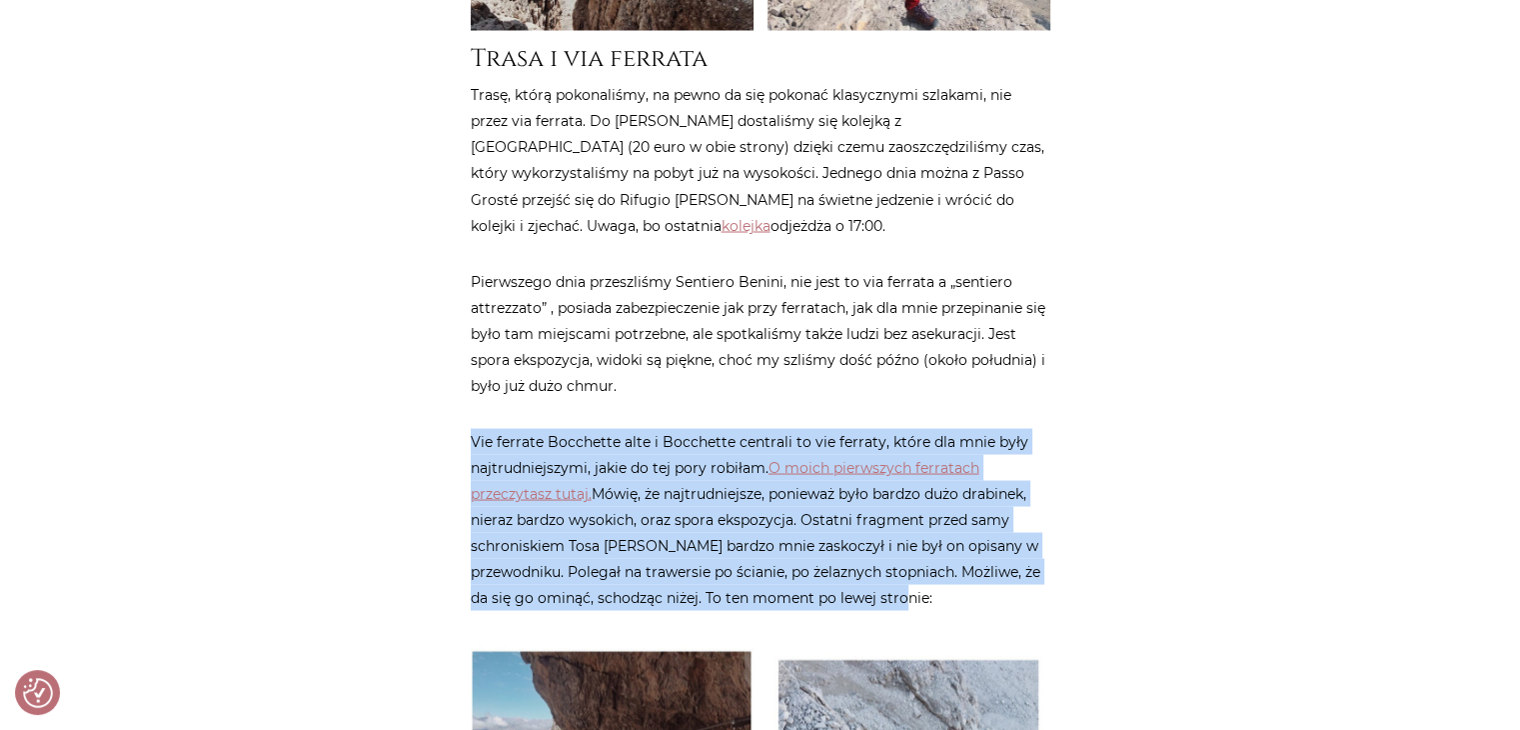
drag, startPoint x: 974, startPoint y: 505, endPoint x: 459, endPoint y: 350, distance: 538.4
click at [459, 350] on div "Strona główna / Blog / Podróże do [GEOGRAPHIC_DATA] / Via delle Bocchette czyli…" at bounding box center [760, 527] width 1199 height 7765
click at [1004, 511] on p "Vie ferrate Bocchette alte i Bocchette centrali to vie ferraty, które dla mnie …" at bounding box center [761, 519] width 580 height 182
drag, startPoint x: 979, startPoint y: 509, endPoint x: 464, endPoint y: 353, distance: 538.7
click at [464, 353] on div "Strona główna / Blog / Podróże do [GEOGRAPHIC_DATA] / Via delle Bocchette czyli…" at bounding box center [761, 87] width 600 height 6885
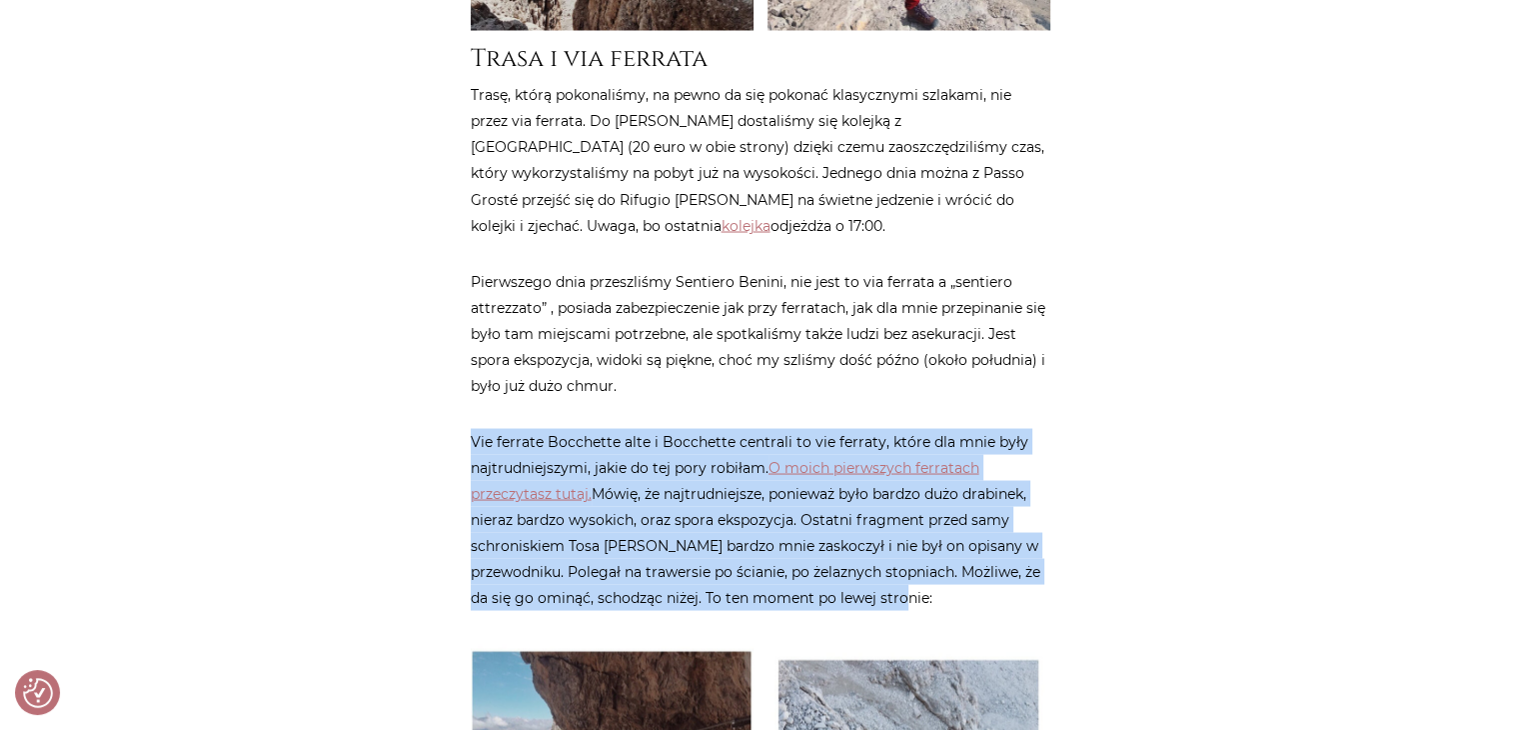
click at [1011, 493] on p "Vie ferrate Bocchette alte i Bocchette centrali to vie ferraty, które dla mnie …" at bounding box center [761, 519] width 580 height 182
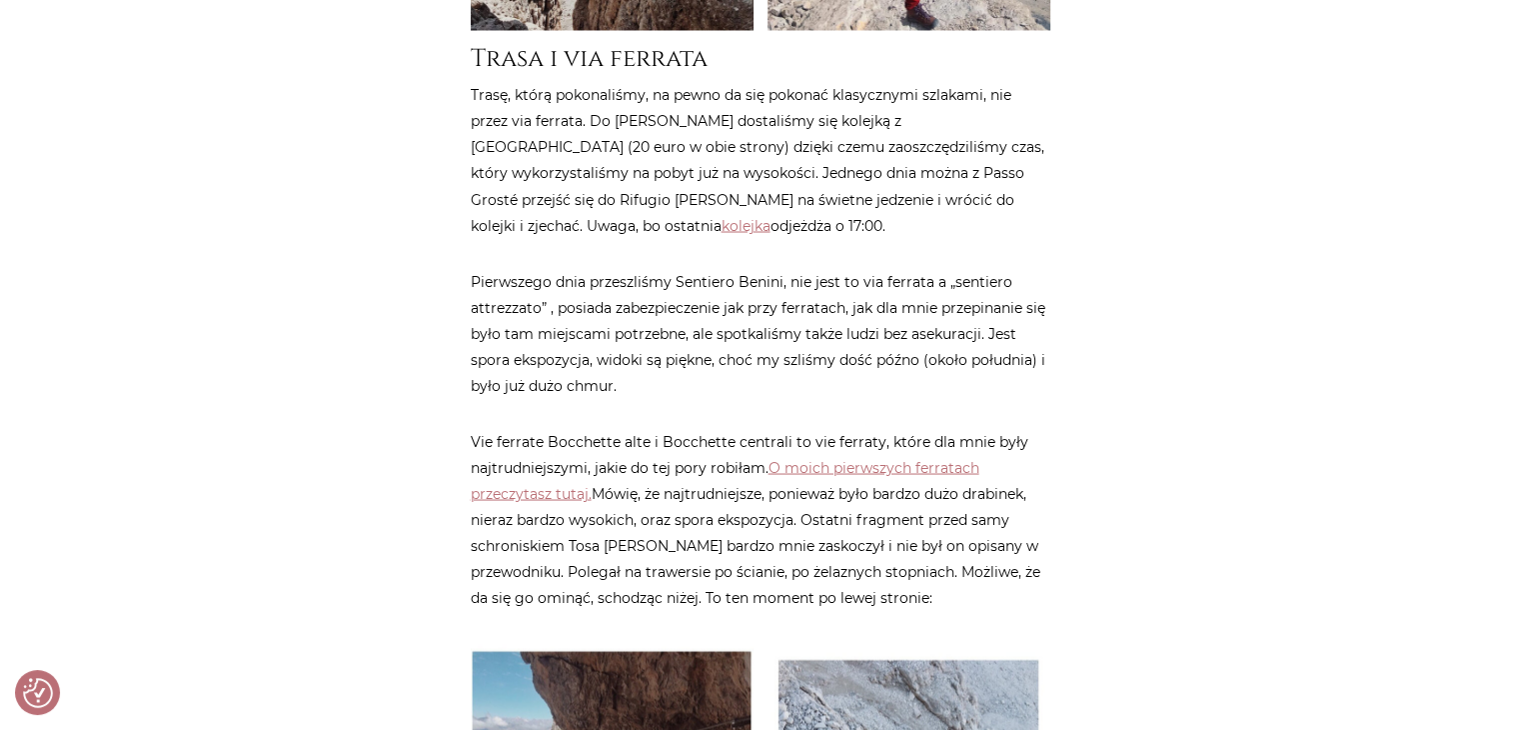
click at [1001, 517] on article "Strona główna / Blog / Podróże do [GEOGRAPHIC_DATA] / Via delle Bocchette czyli…" at bounding box center [761, 72] width 580 height 6855
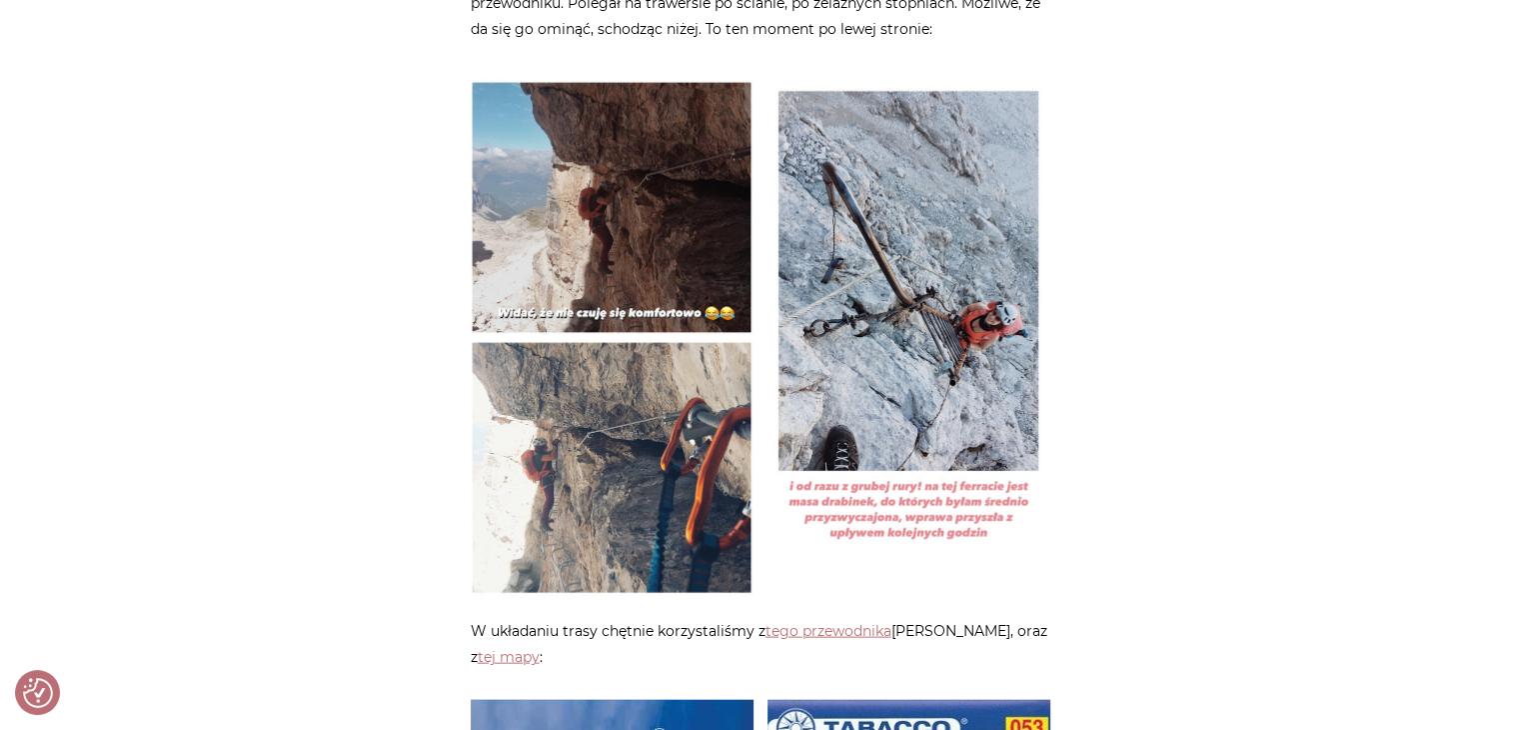
scroll to position [4197, 0]
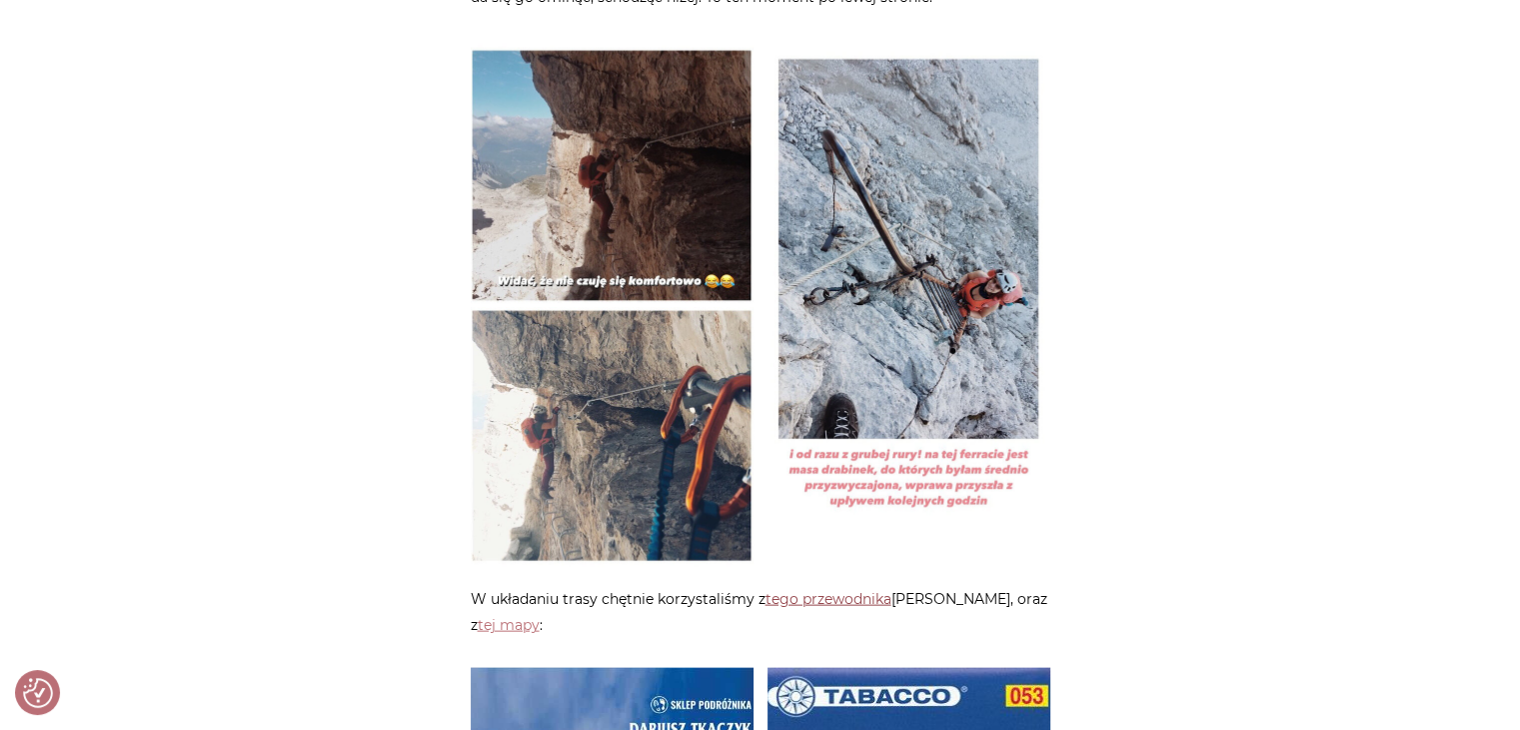
click at [855, 590] on link "tego przewodnika" at bounding box center [829, 599] width 126 height 18
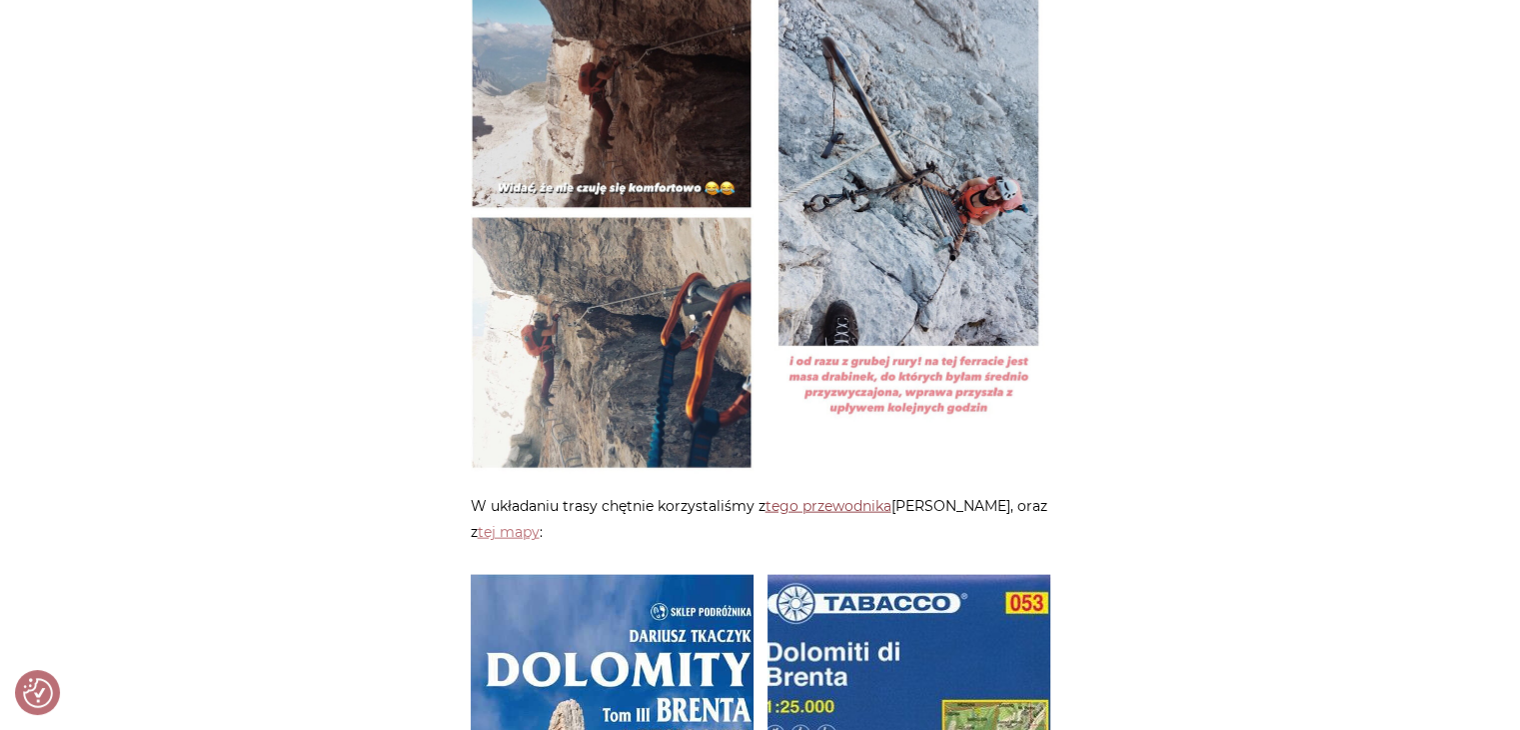
scroll to position [4297, 0]
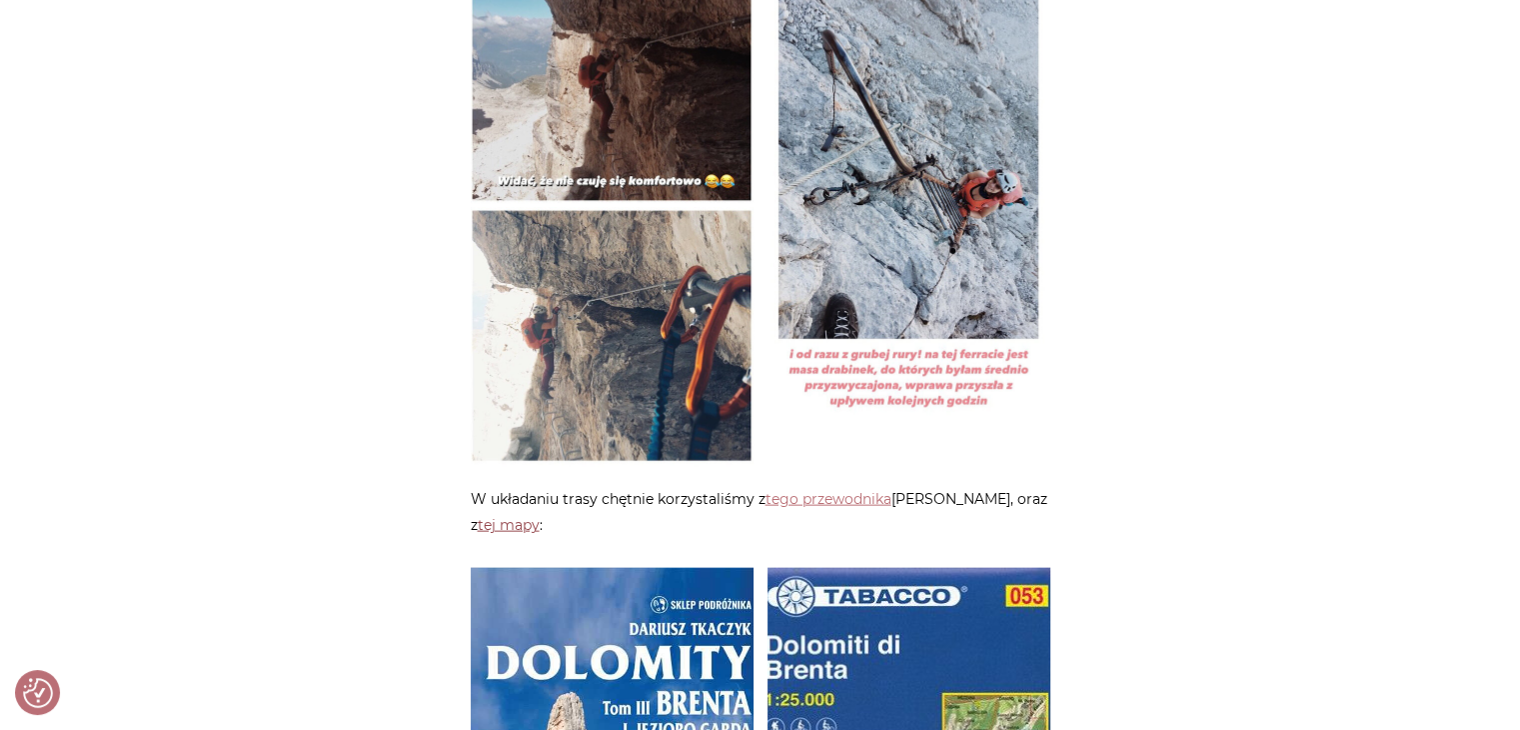
click at [540, 516] on link "tej mapy" at bounding box center [509, 525] width 62 height 18
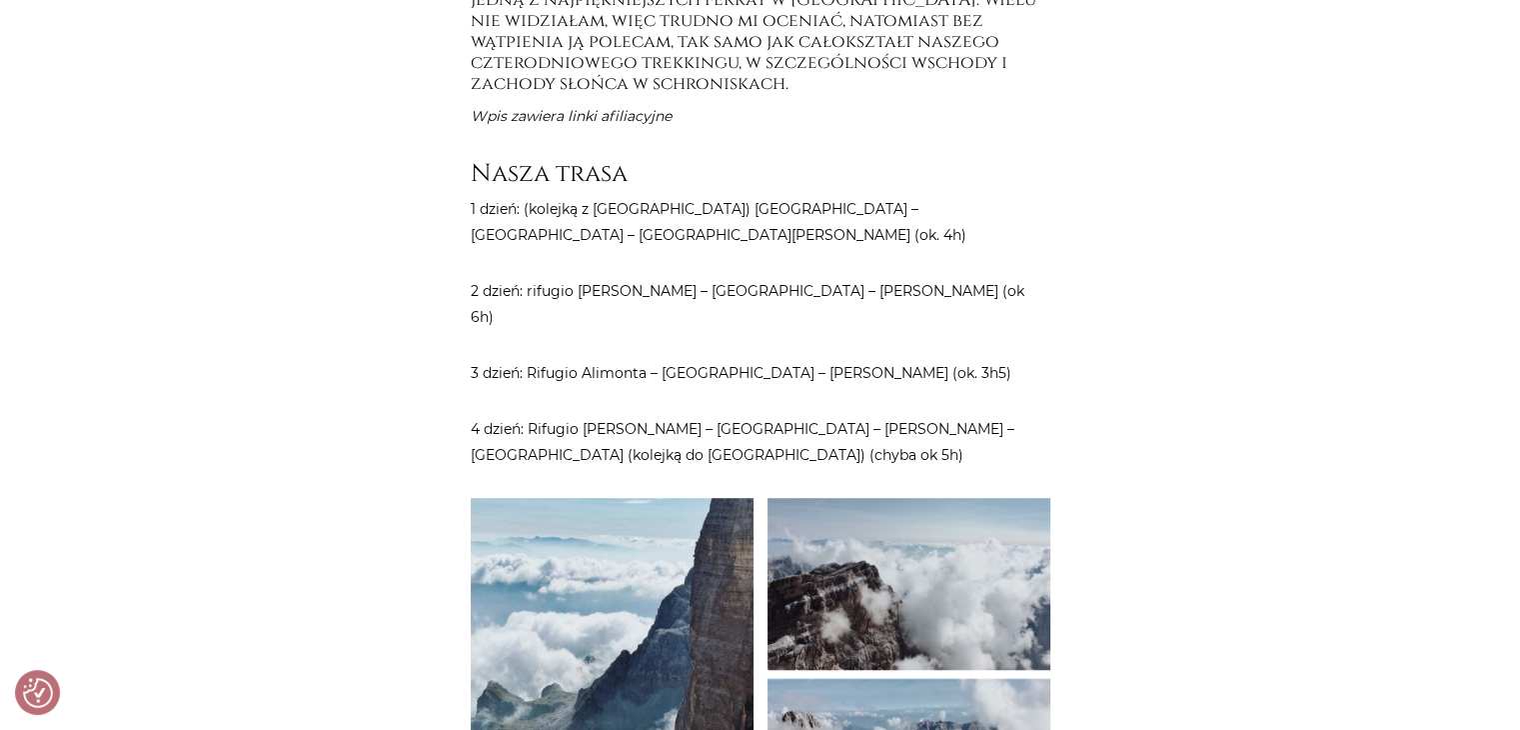
scroll to position [999, 0]
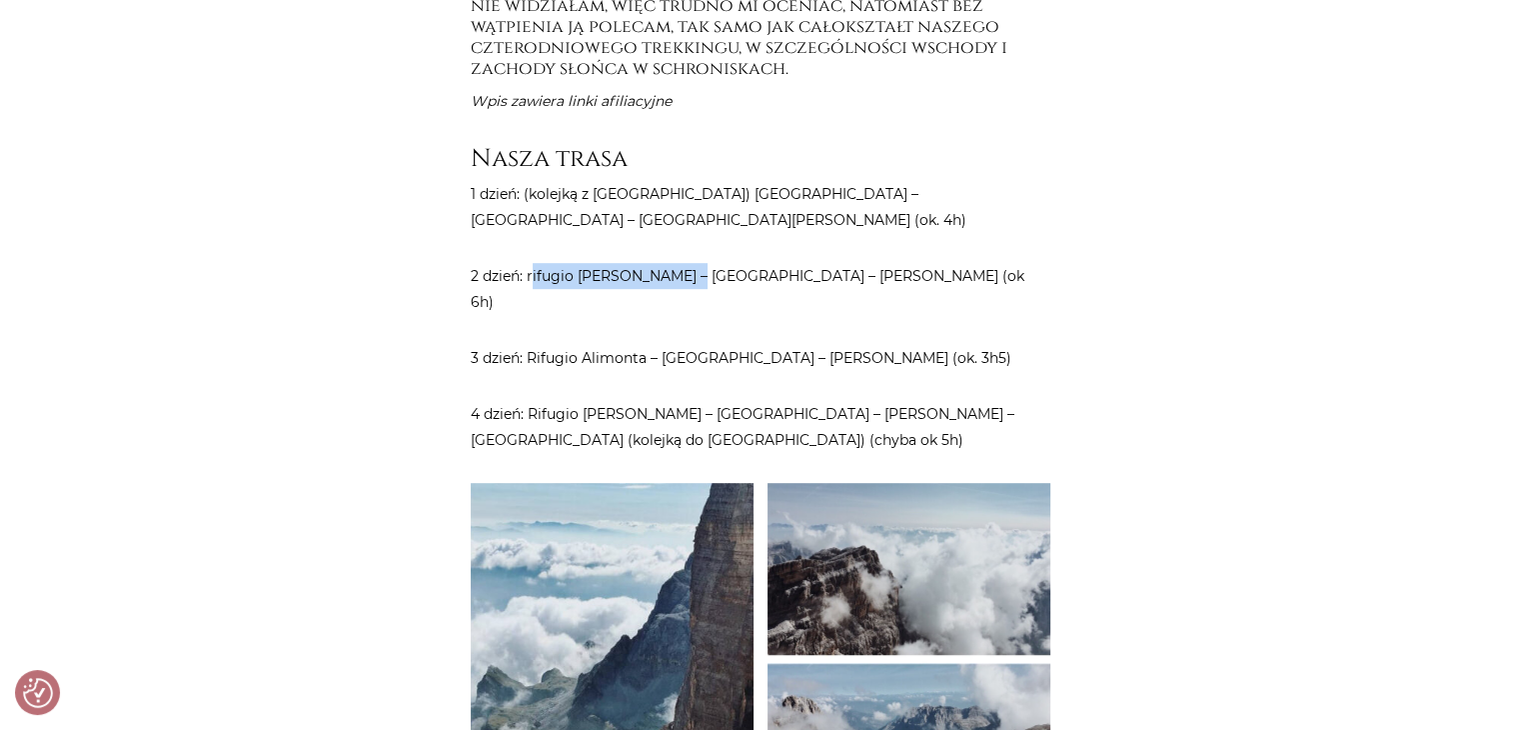
drag, startPoint x: 533, startPoint y: 227, endPoint x: 677, endPoint y: 233, distance: 144.0
click at [677, 263] on p "2 dzień: rifugio [PERSON_NAME] – [GEOGRAPHIC_DATA] – [PERSON_NAME] (ok 6h)" at bounding box center [761, 289] width 580 height 52
drag, startPoint x: 644, startPoint y: 228, endPoint x: 807, endPoint y: 231, distance: 163.9
click at [807, 263] on p "2 dzień: rifugio [PERSON_NAME] – [GEOGRAPHIC_DATA] – [PERSON_NAME] (ok 6h)" at bounding box center [761, 289] width 580 height 52
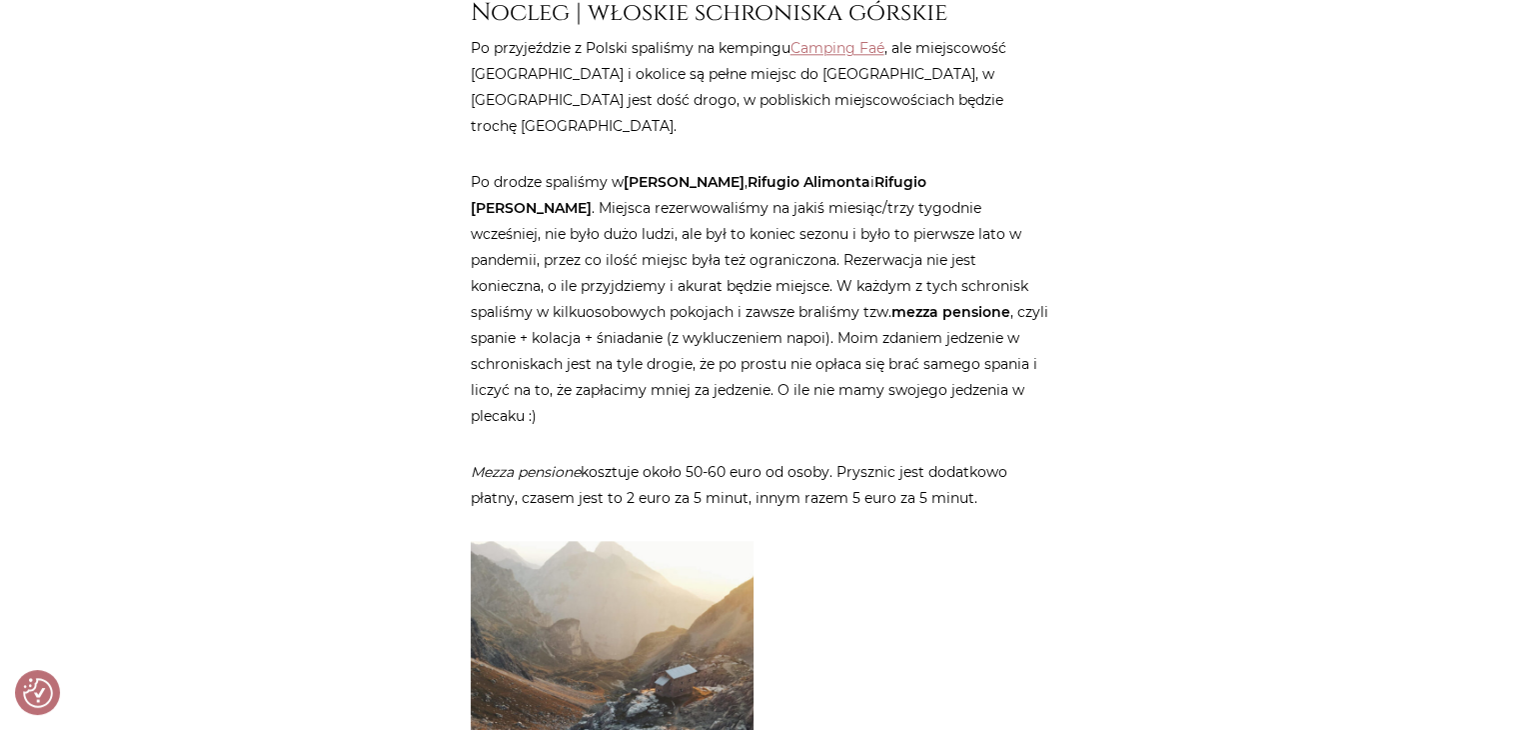
scroll to position [2199, 0]
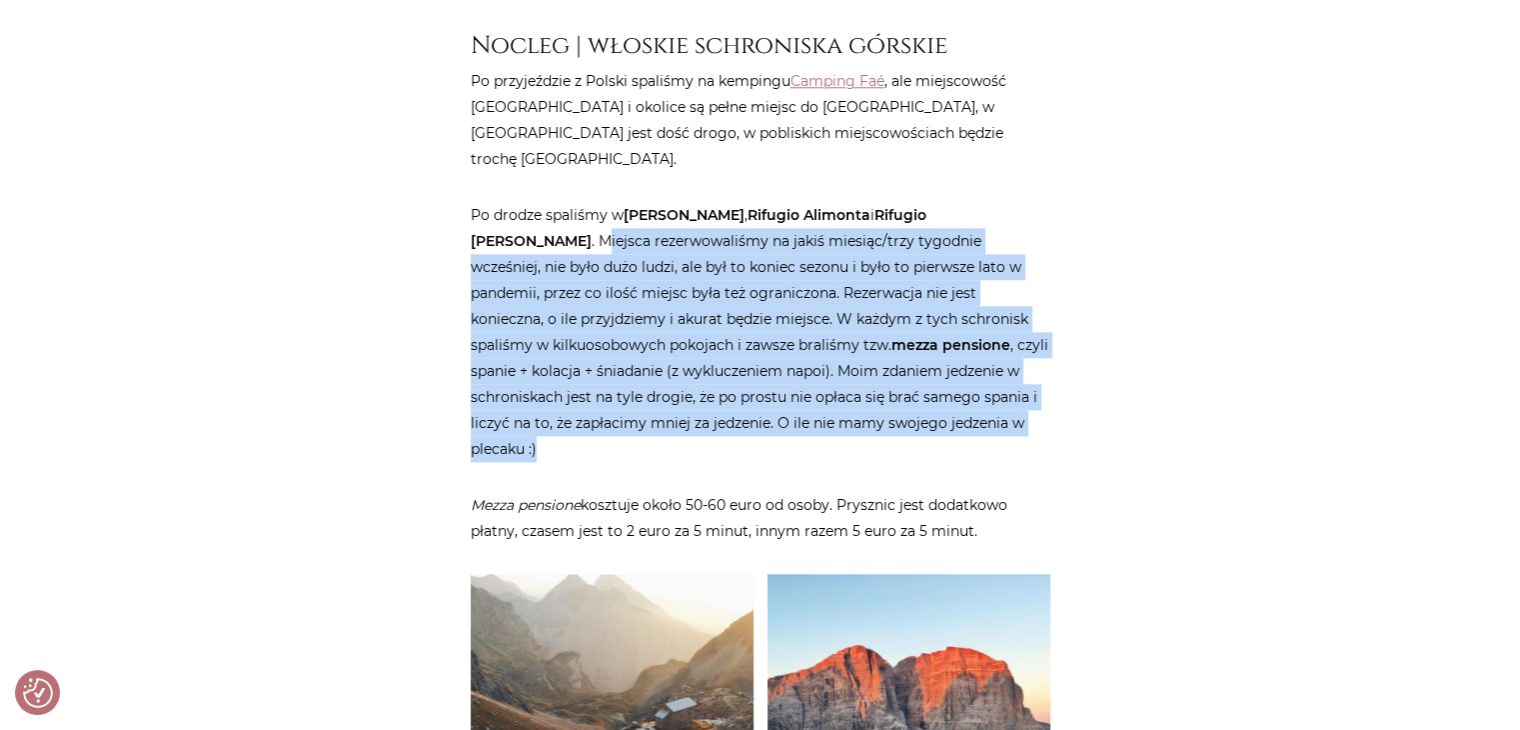
drag, startPoint x: 983, startPoint y: 344, endPoint x: 487, endPoint y: 181, distance: 522.7
click at [485, 202] on p "Po drodze spaliśmy w Rifugio [PERSON_NAME] , [PERSON_NAME] i [PERSON_NAME] . Mi…" at bounding box center [761, 332] width 580 height 260
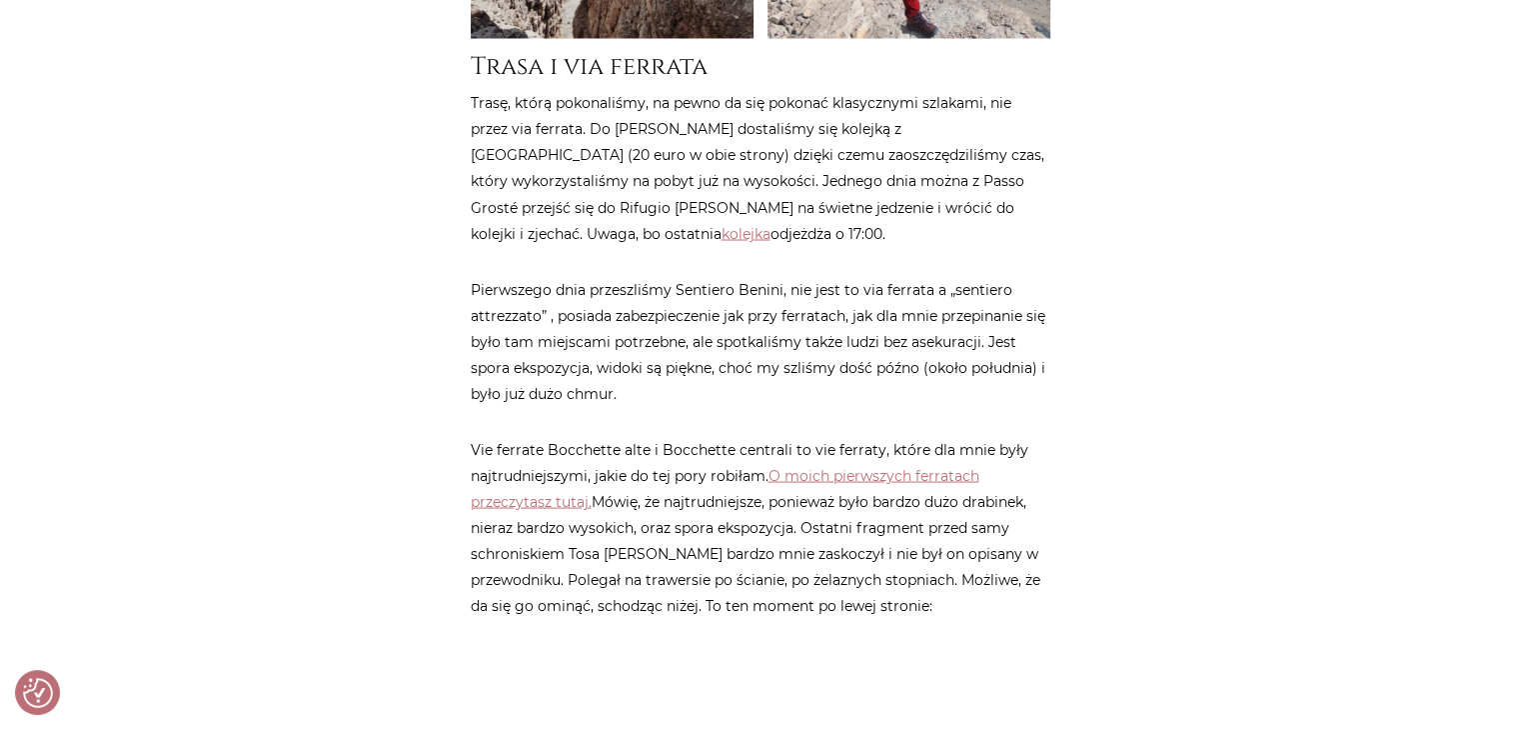
scroll to position [3598, 0]
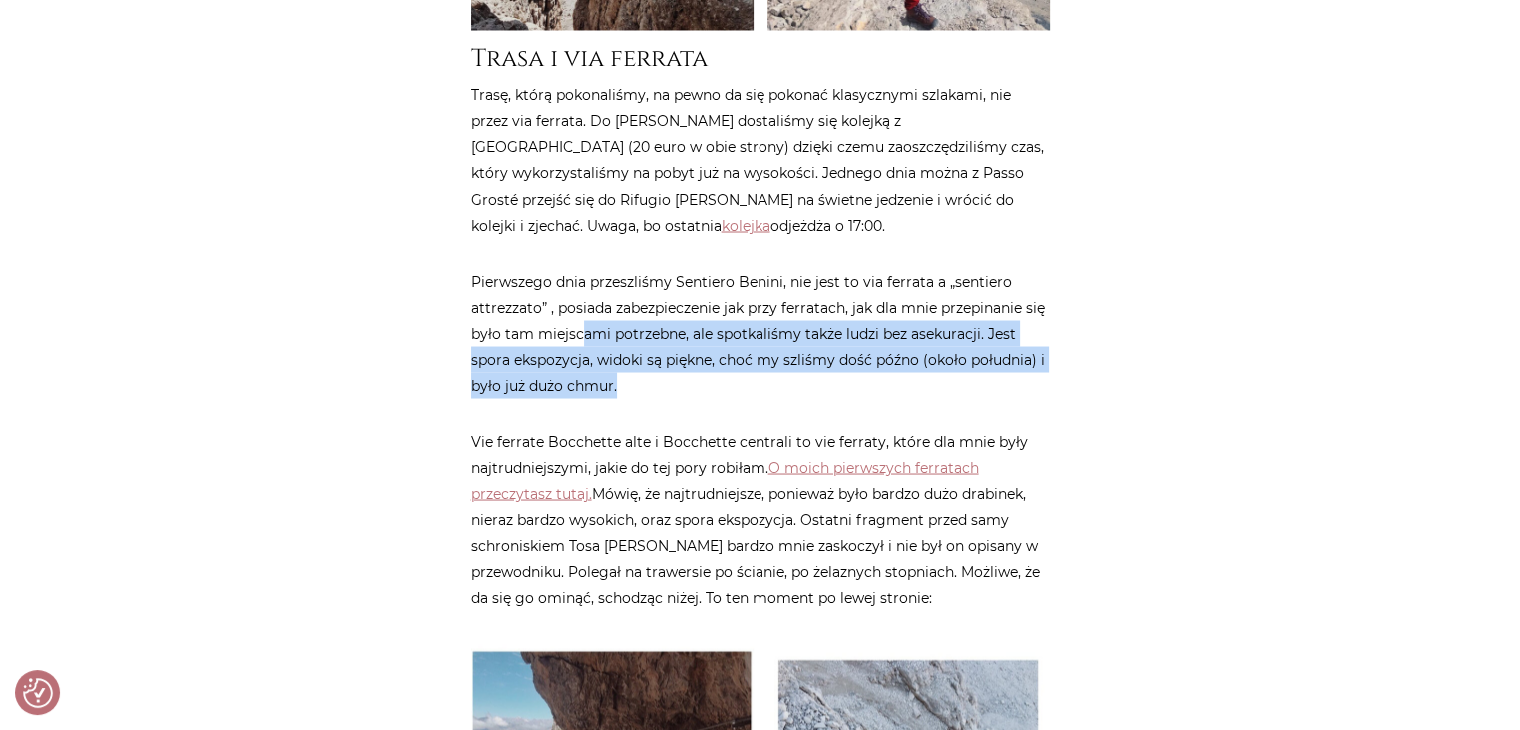
drag, startPoint x: 704, startPoint y: 292, endPoint x: 812, endPoint y: 285, distance: 109.2
click at [586, 268] on p "Pierwszego dnia przeszliśmy Sentiero Benini, nie jest to via ferrata a „sentier…" at bounding box center [761, 333] width 580 height 130
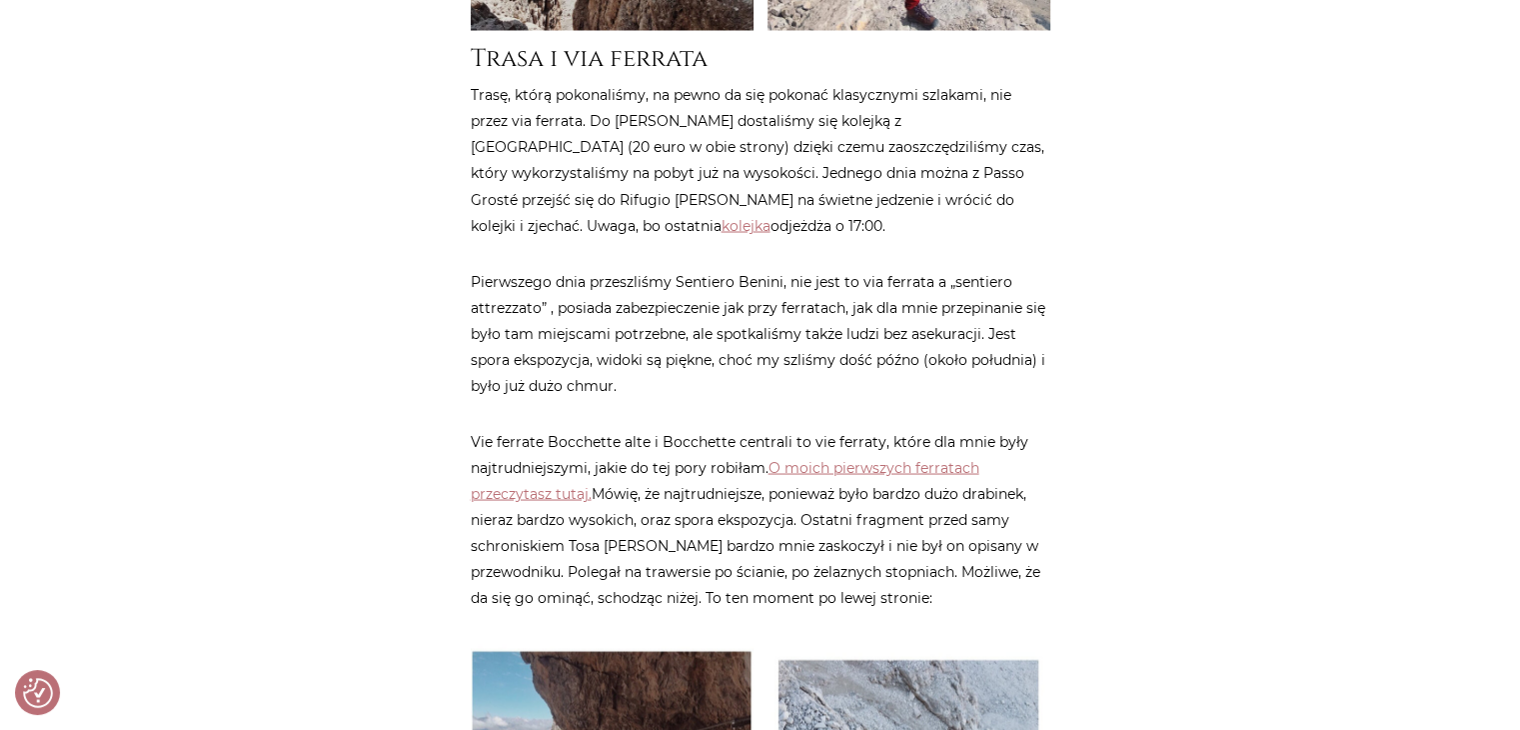
click at [1263, 333] on div "Strona główna / Blog / Podróże do [GEOGRAPHIC_DATA] / Via delle Bocchette czyli…" at bounding box center [760, 527] width 1199 height 7765
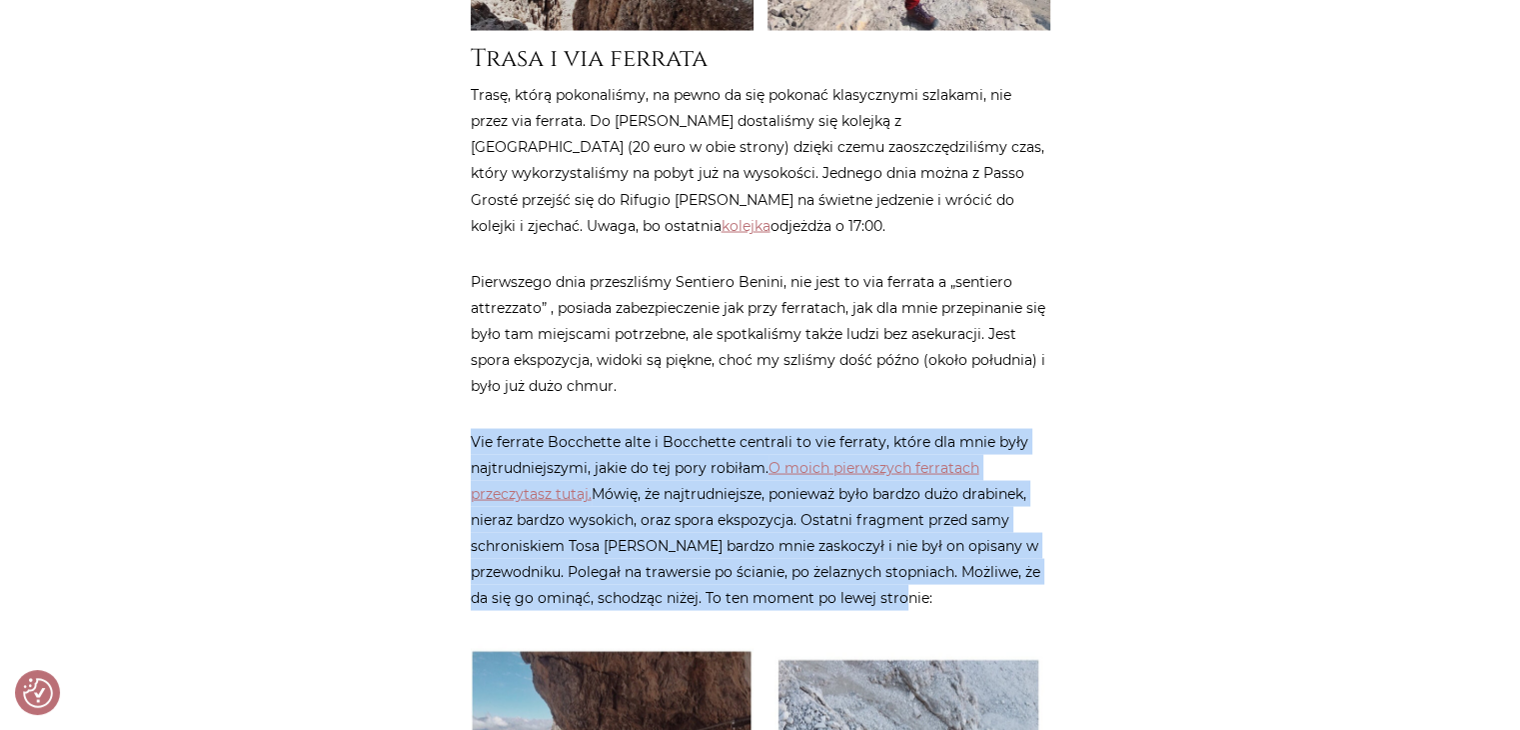
drag, startPoint x: 1007, startPoint y: 497, endPoint x: 468, endPoint y: 341, distance: 561.7
click at [468, 341] on div "Strona główna / Blog / Podróże do [GEOGRAPHIC_DATA] / Via delle Bocchette czyli…" at bounding box center [761, 87] width 600 height 6885
click at [1187, 424] on div "Strona główna / Blog / Podróże do [GEOGRAPHIC_DATA] / Via delle Bocchette czyli…" at bounding box center [760, 527] width 1199 height 7765
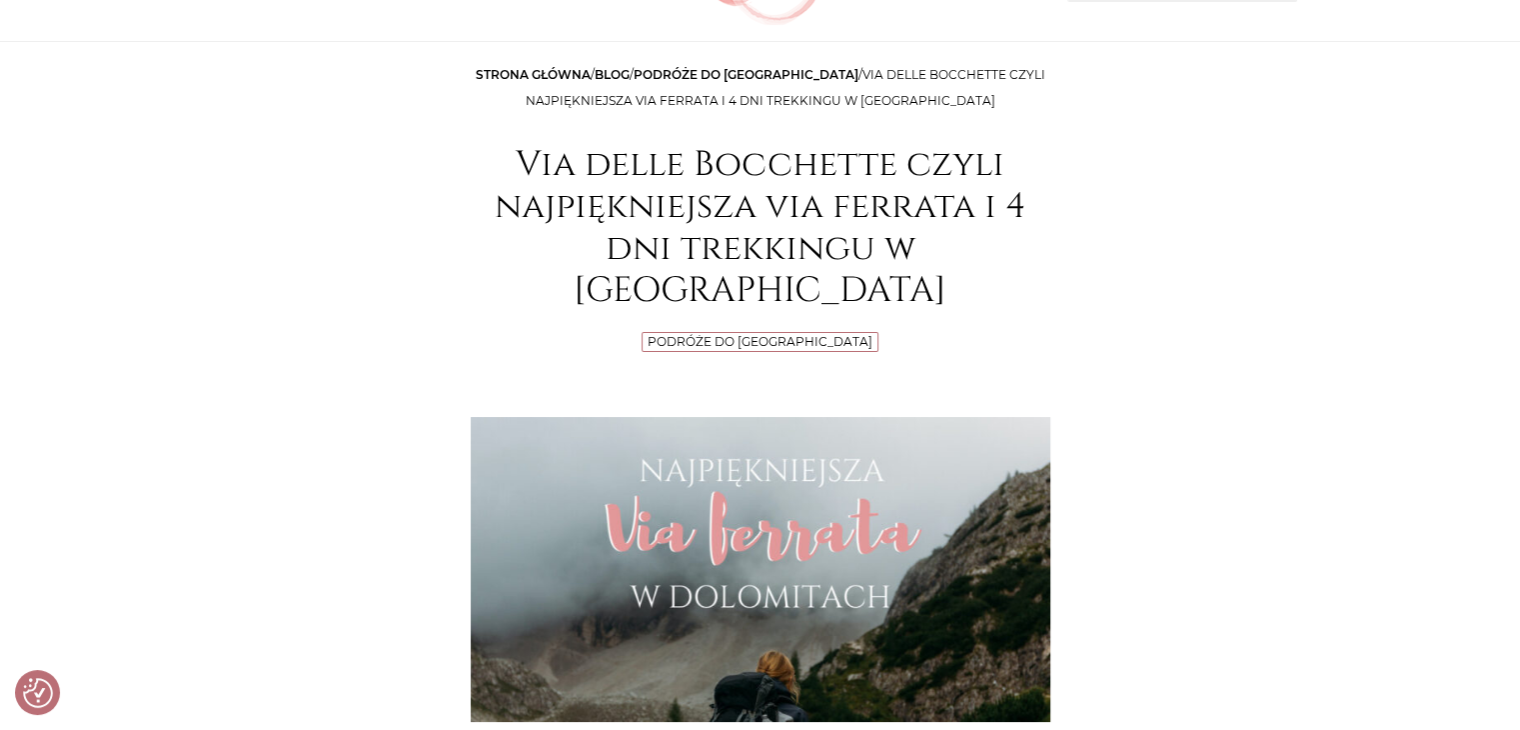
scroll to position [0, 0]
